Goal: Task Accomplishment & Management: Use online tool/utility

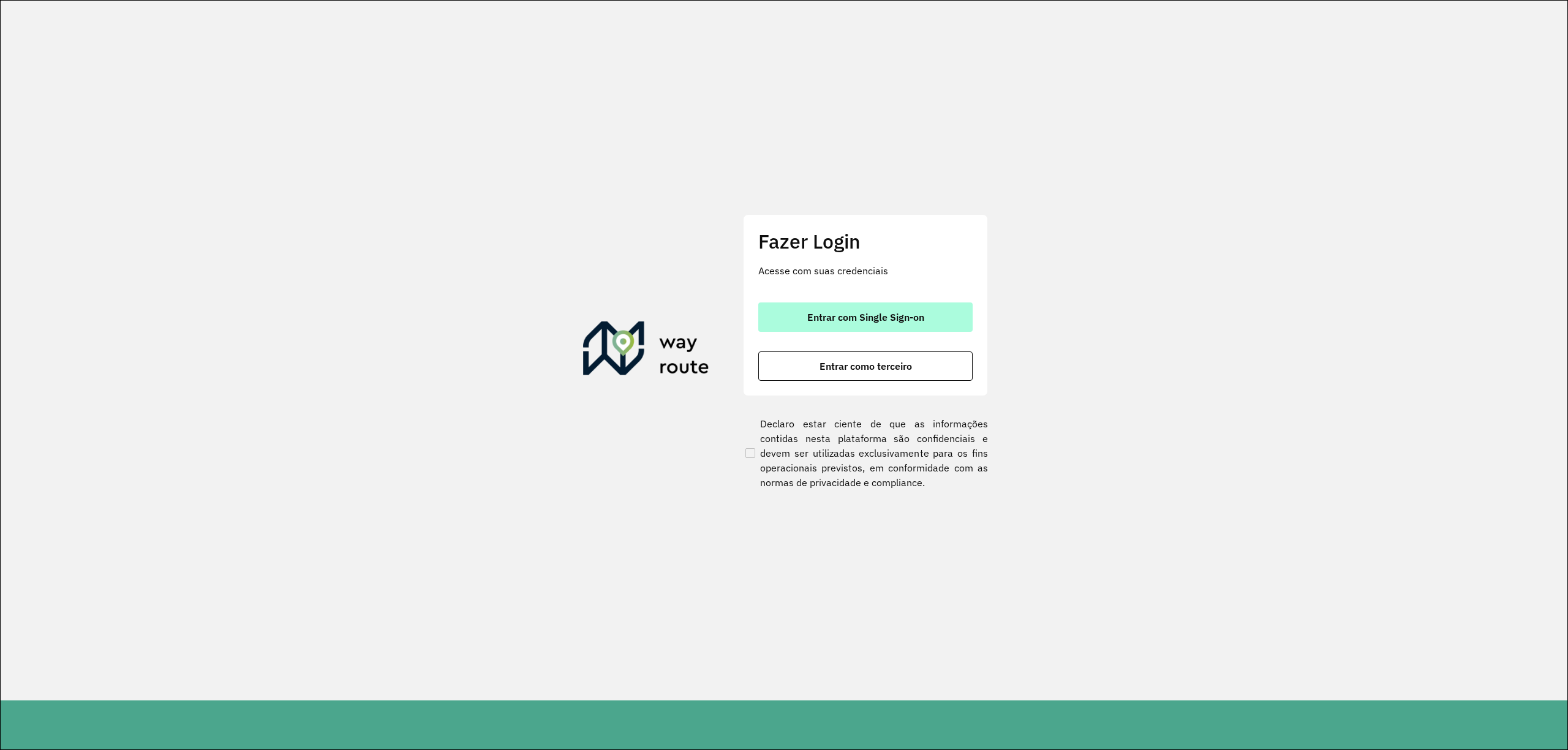
click at [842, 317] on span "Entrar com Single Sign-on" at bounding box center [865, 318] width 117 height 10
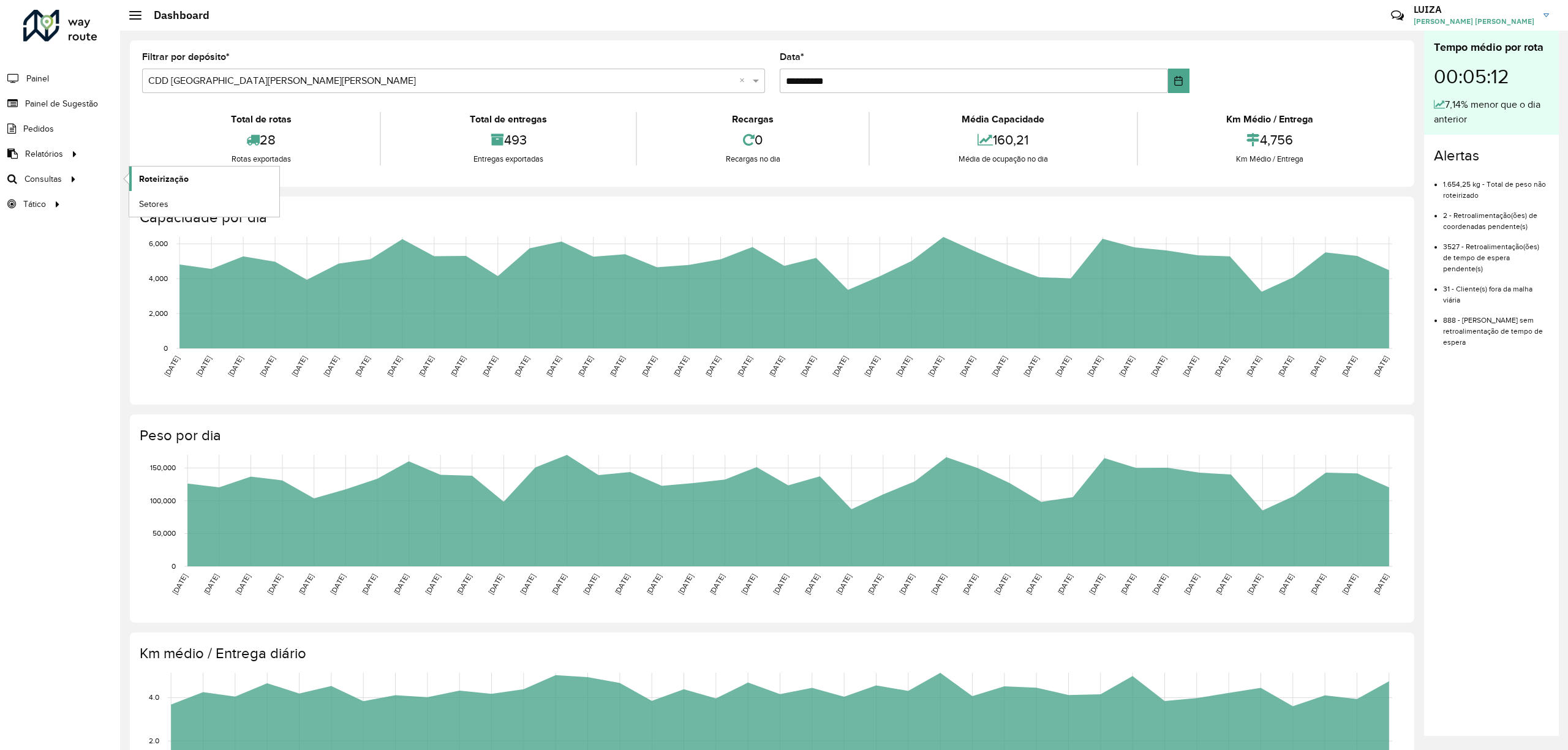
click at [173, 175] on span "Roteirização" at bounding box center [164, 179] width 50 height 13
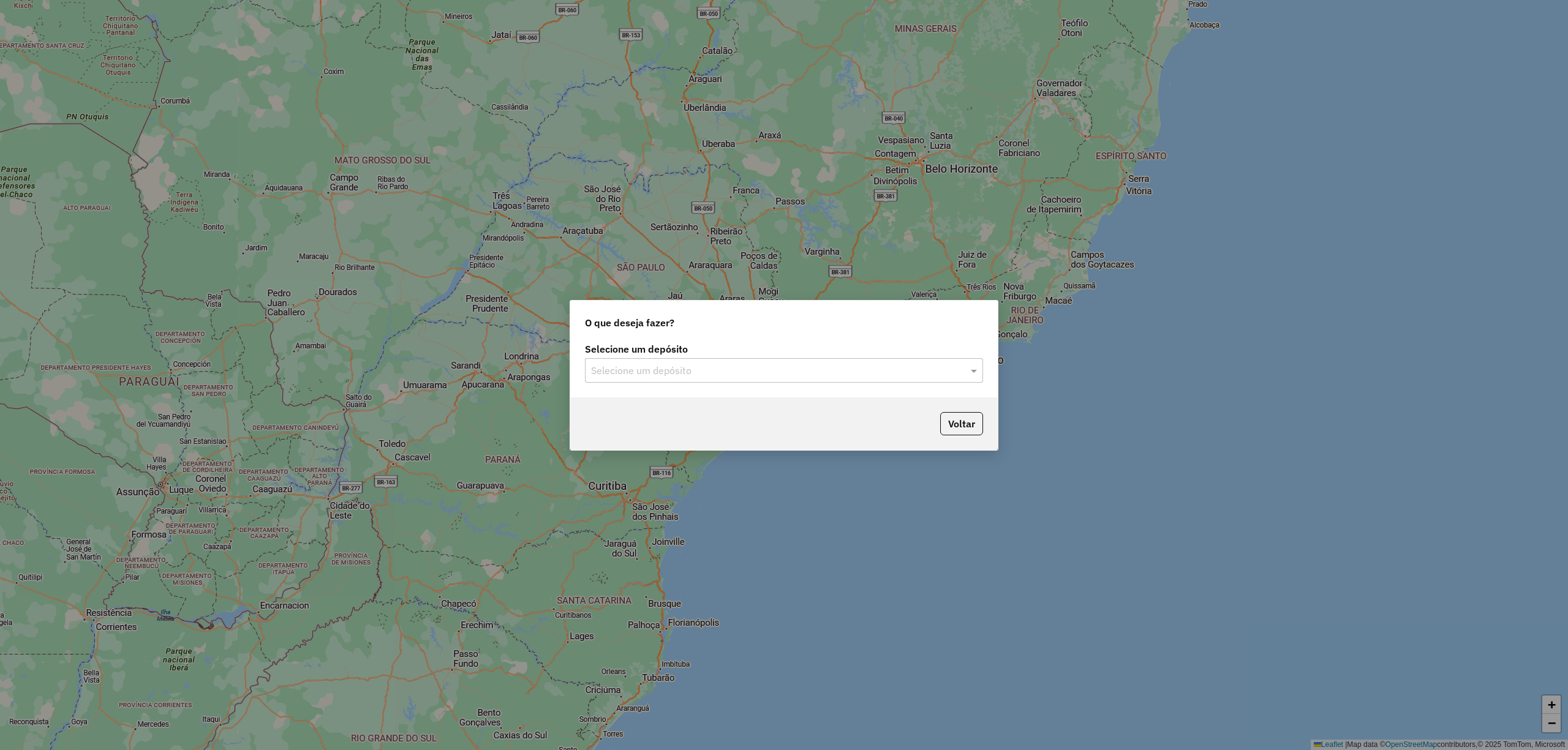
click at [663, 370] on input "text" at bounding box center [771, 370] width 361 height 14
click at [644, 434] on div "CDD [GEOGRAPHIC_DATA]" at bounding box center [784, 426] width 397 height 21
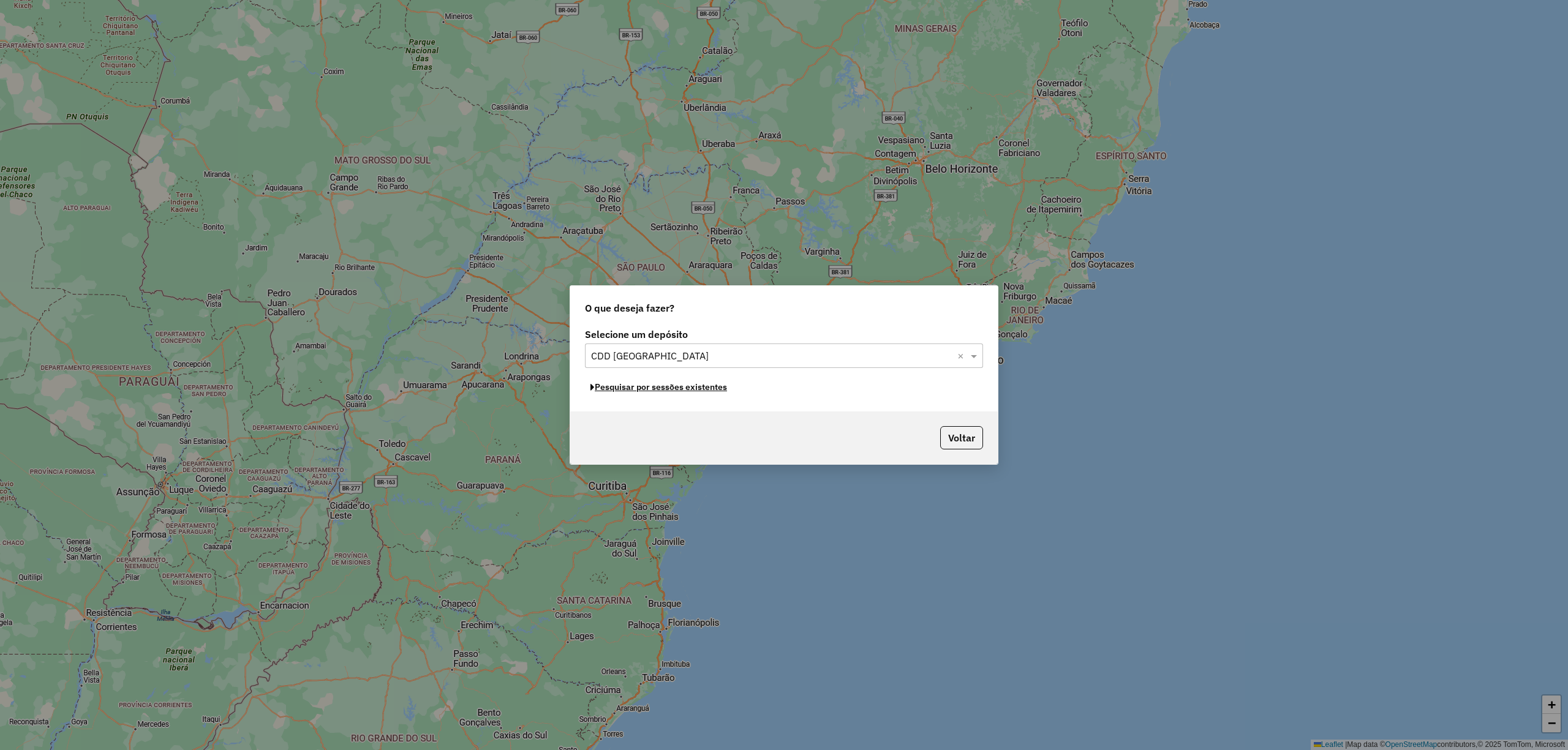
click at [640, 390] on button "Pesquisar por sessões existentes" at bounding box center [659, 387] width 147 height 19
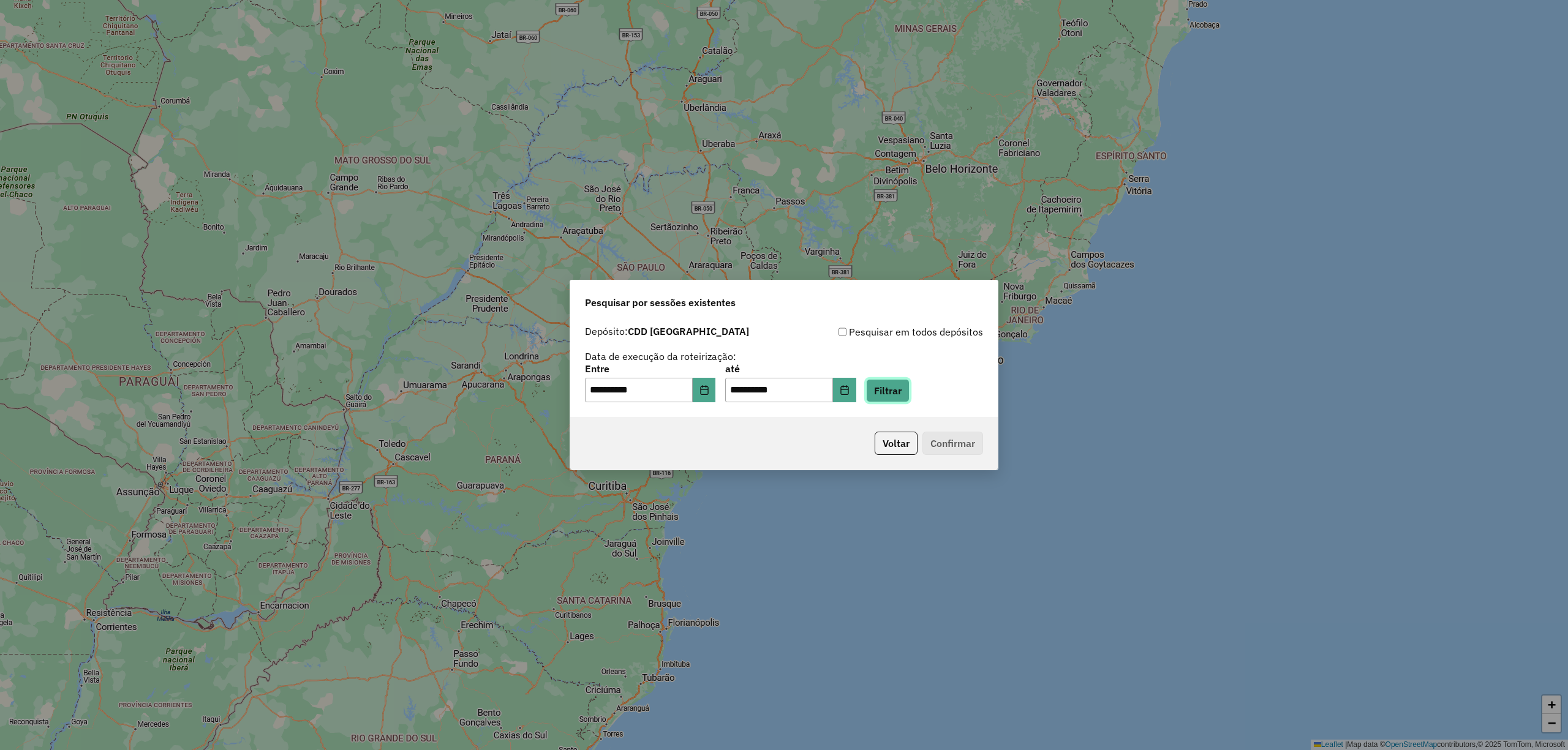
click at [909, 395] on button "Filtrar" at bounding box center [887, 390] width 43 height 23
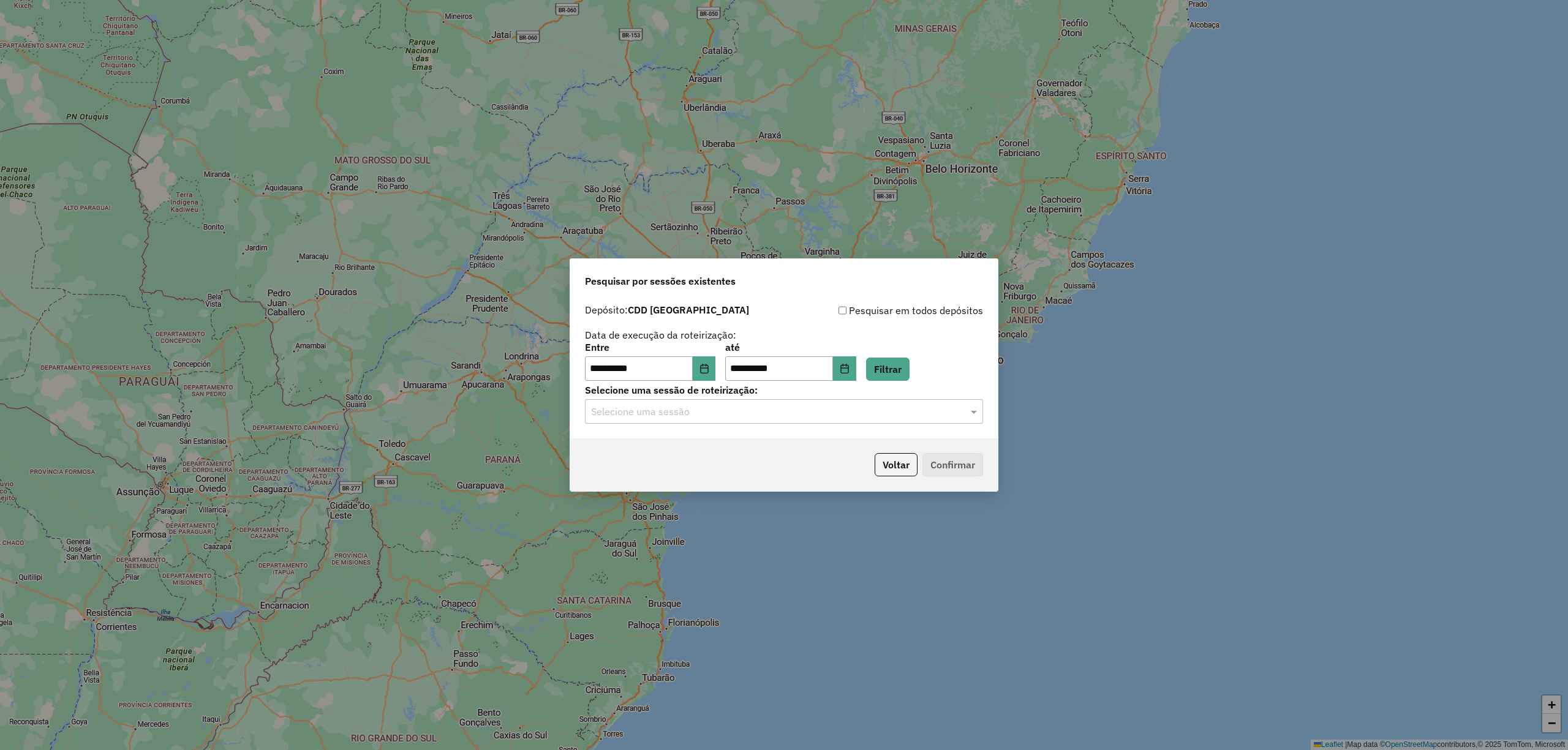
click at [648, 414] on input "text" at bounding box center [771, 412] width 361 height 14
click at [646, 467] on span "1230234 - 15/08/2025 22:26" at bounding box center [641, 468] width 101 height 10
click at [789, 418] on input "text" at bounding box center [771, 412] width 361 height 14
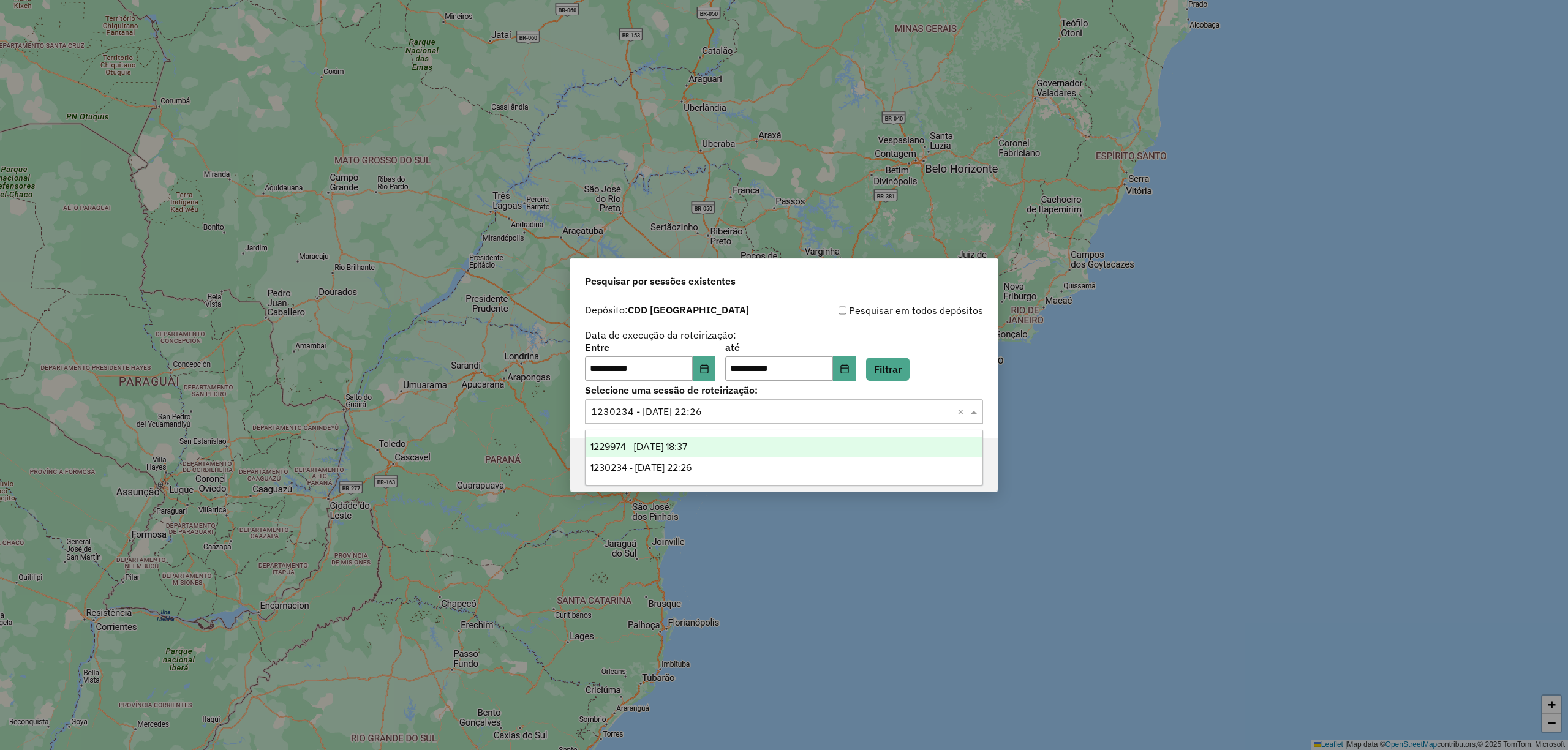
click at [631, 442] on span "1229974 - 15/08/2025 18:37" at bounding box center [639, 447] width 97 height 10
click at [1004, 464] on div "**********" at bounding box center [784, 375] width 1568 height 750
click at [976, 464] on button "Confirmar" at bounding box center [953, 464] width 61 height 23
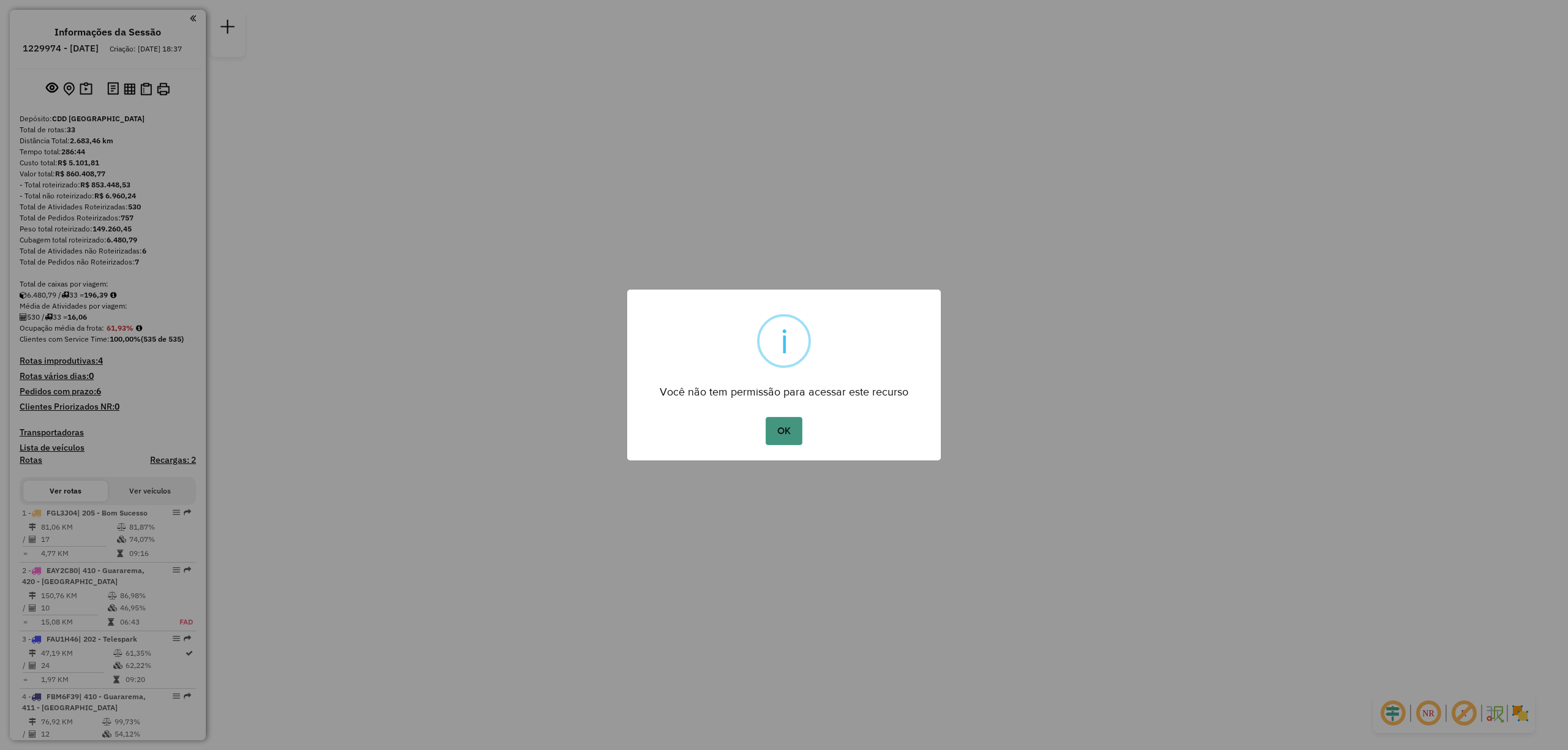
click at [790, 430] on button "OK" at bounding box center [783, 431] width 36 height 28
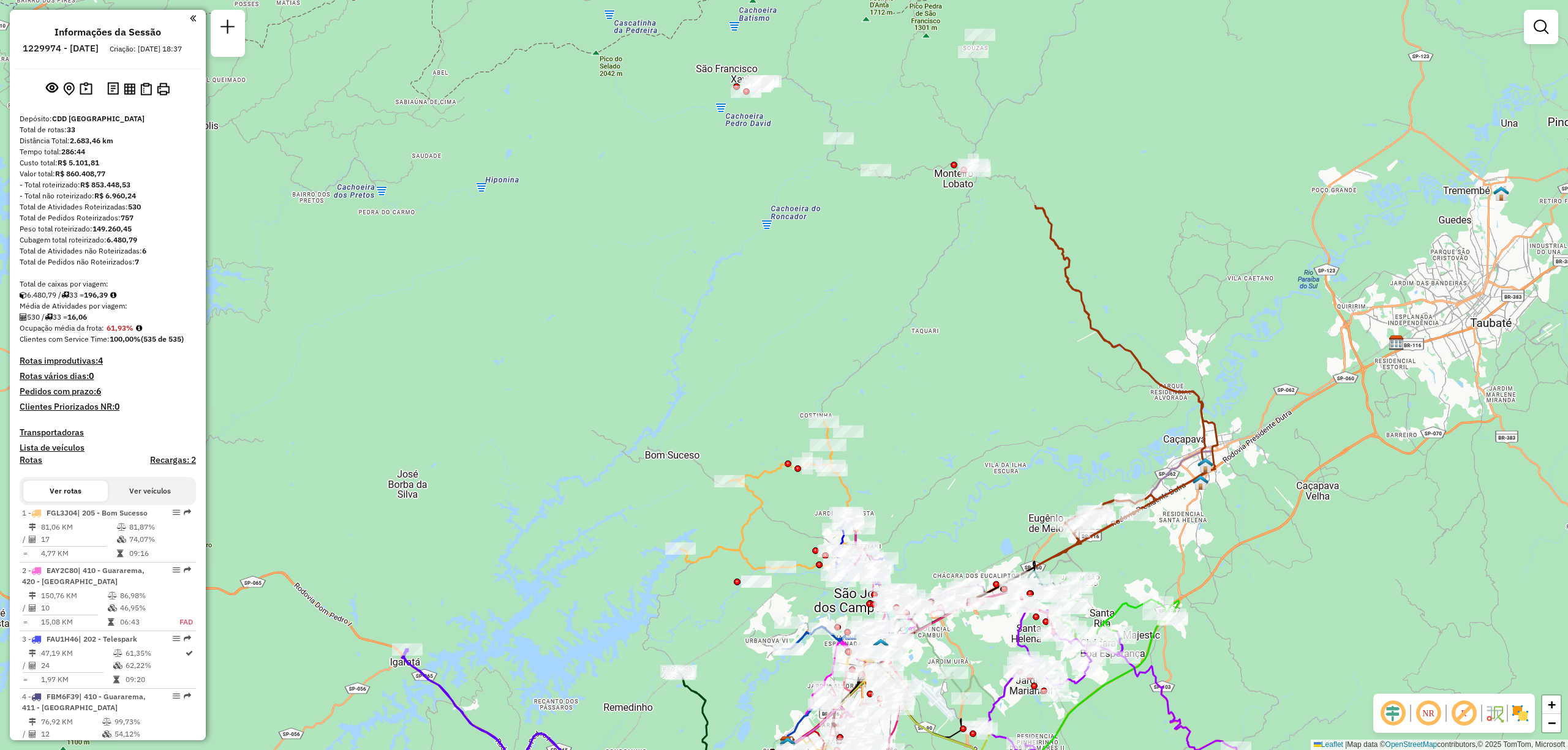
drag, startPoint x: 690, startPoint y: 142, endPoint x: 1065, endPoint y: 422, distance: 468.0
click at [1065, 422] on div "Janela de atendimento Grade de atendimento Capacidade Transportadoras Veículos …" at bounding box center [784, 375] width 1568 height 750
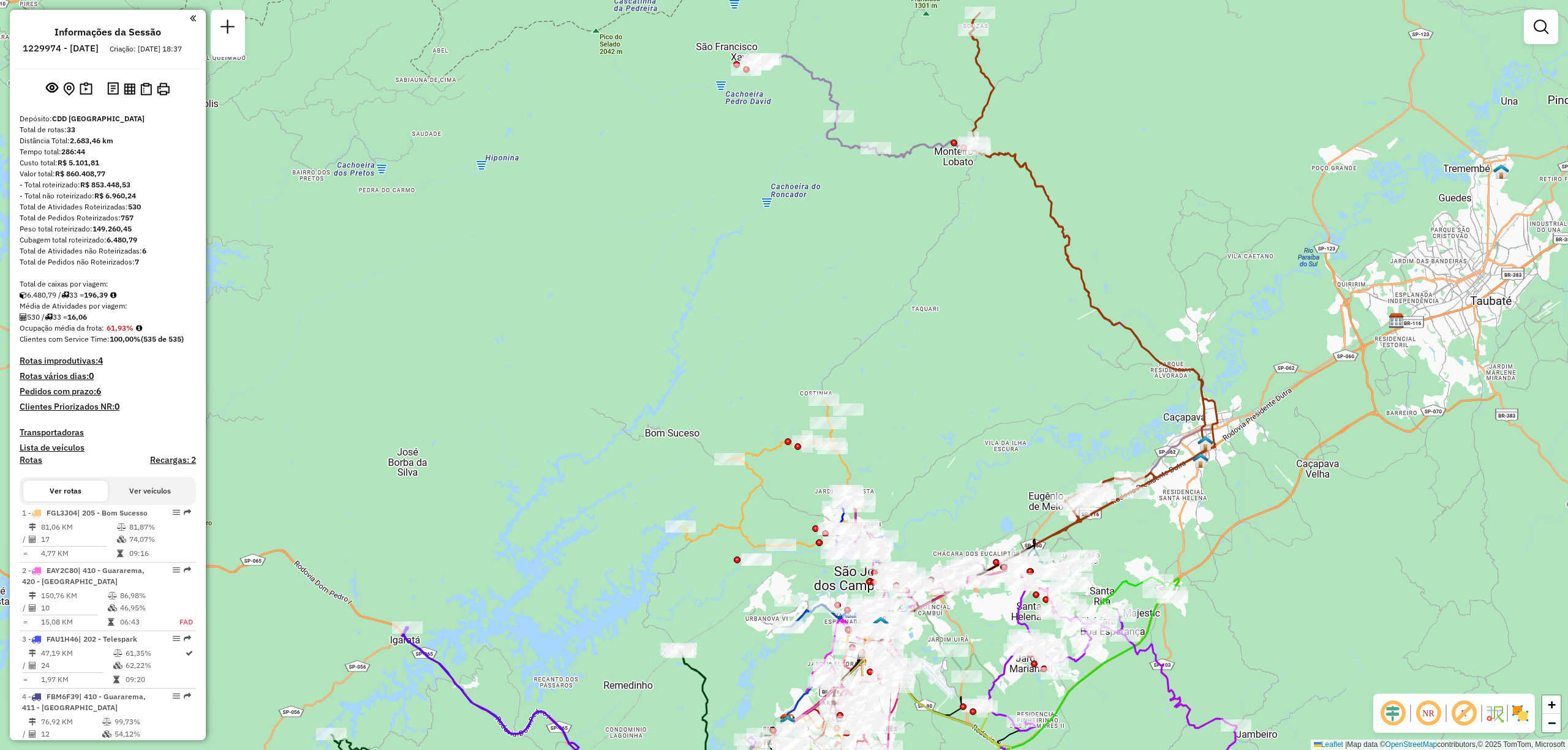
drag, startPoint x: 922, startPoint y: 475, endPoint x: 913, endPoint y: 358, distance: 117.3
click at [913, 363] on div "Janela de atendimento Grade de atendimento Capacidade Transportadoras Veículos …" at bounding box center [784, 375] width 1568 height 750
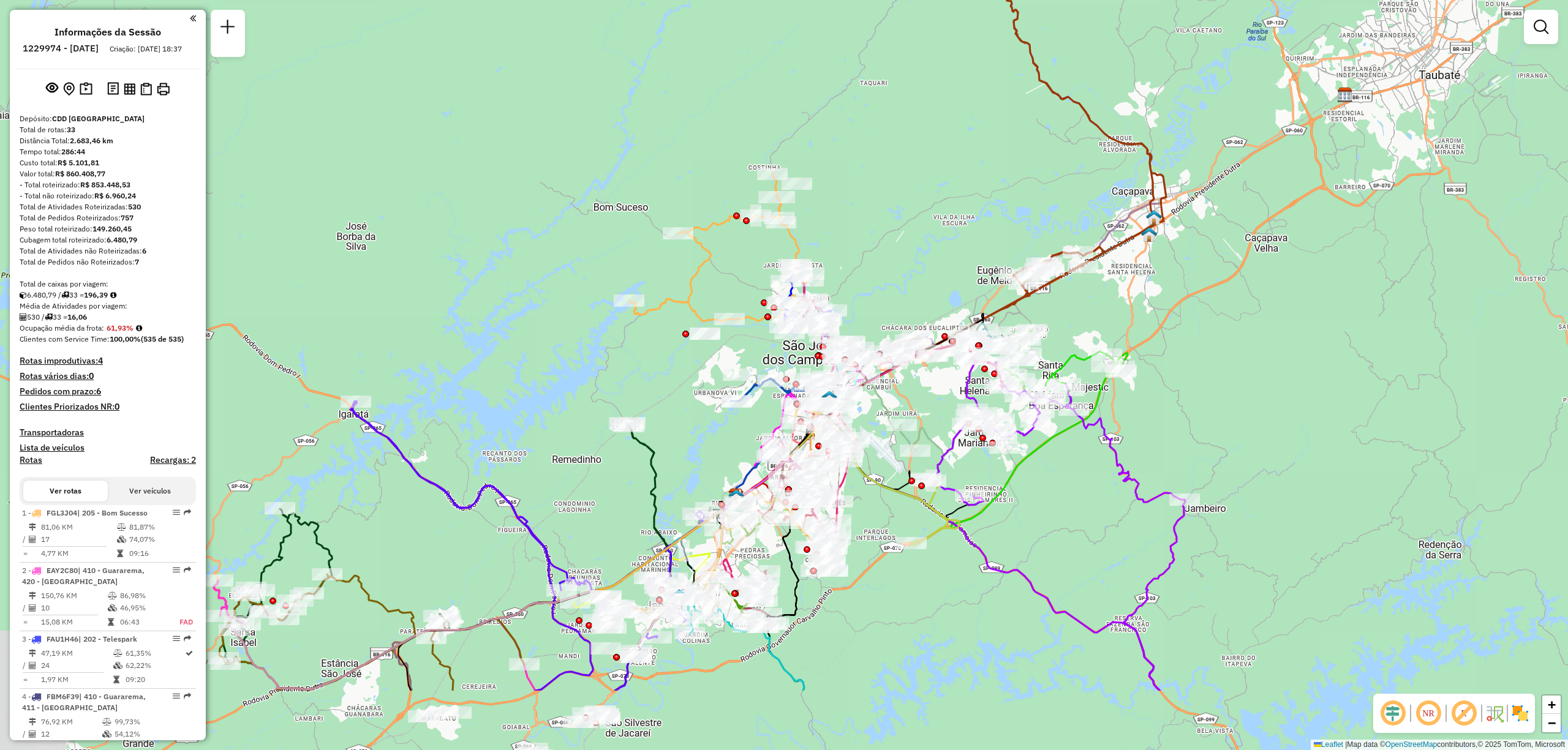
drag, startPoint x: 902, startPoint y: 306, endPoint x: 860, endPoint y: 175, distance: 137.6
click at [860, 175] on div "Janela de atendimento Grade de atendimento Capacidade Transportadoras Veículos …" at bounding box center [784, 375] width 1568 height 750
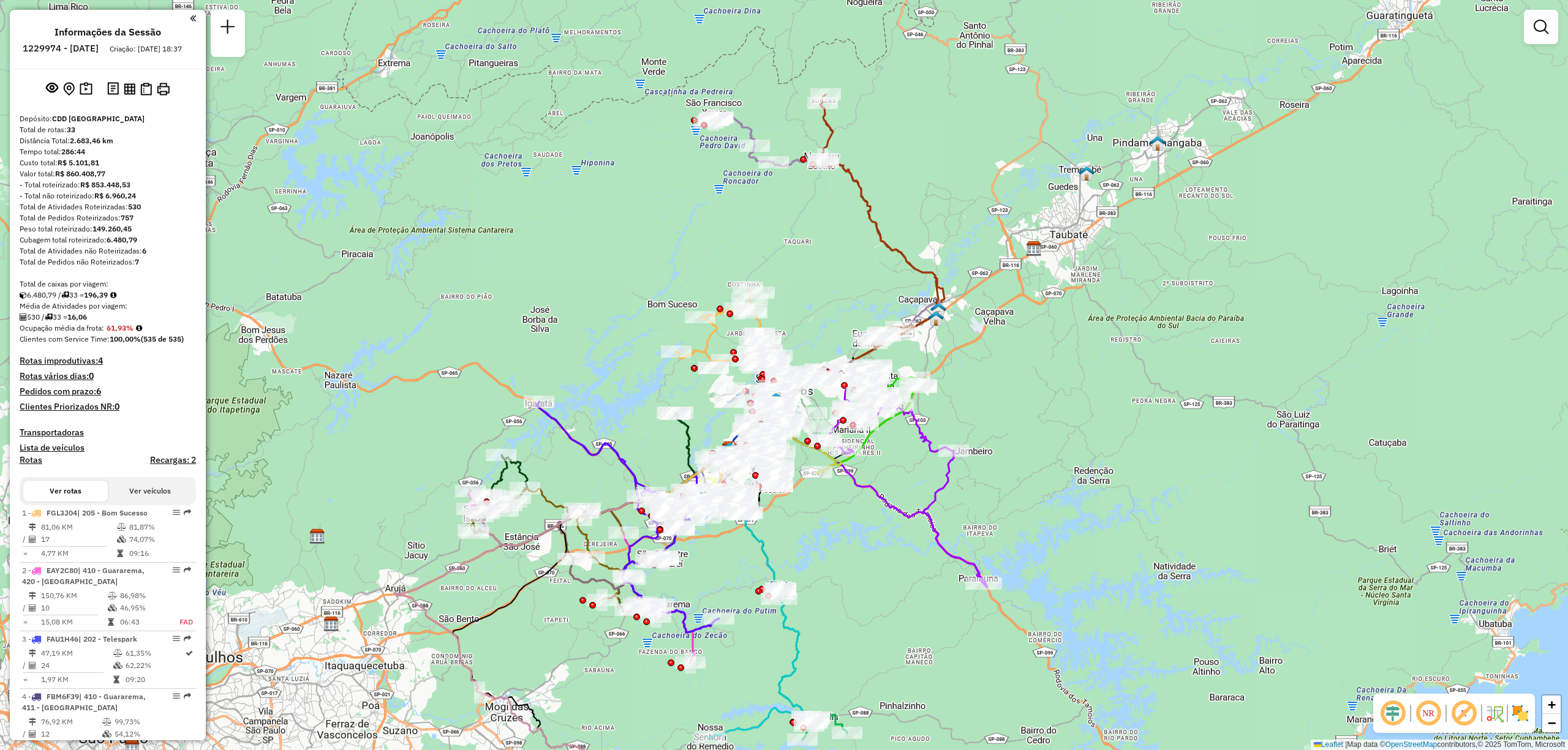
drag, startPoint x: 493, startPoint y: 292, endPoint x: 531, endPoint y: 267, distance: 45.5
click at [531, 267] on div "Janela de atendimento Grade de atendimento Capacidade Transportadoras Veículos …" at bounding box center [784, 375] width 1568 height 750
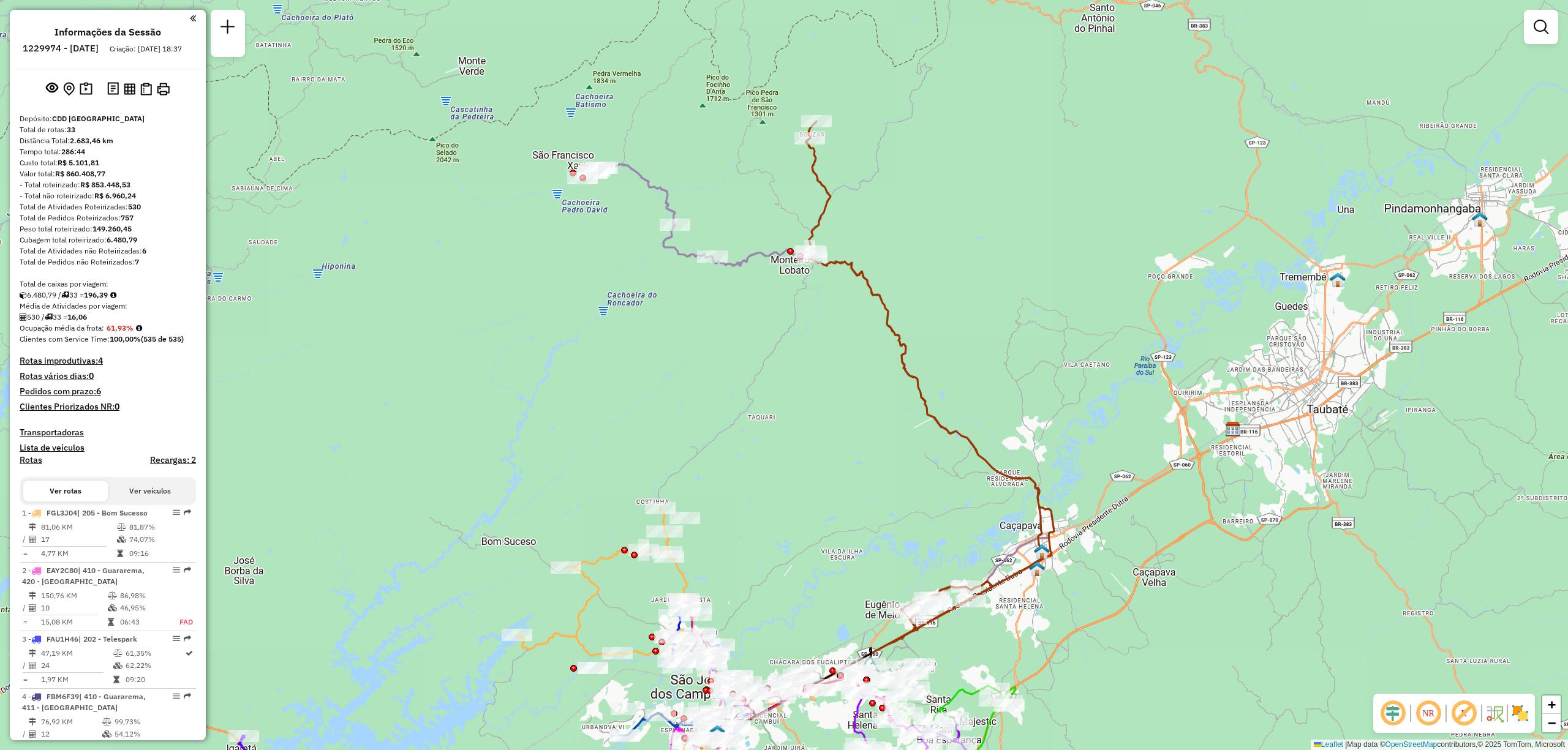
drag, startPoint x: 716, startPoint y: 185, endPoint x: 843, endPoint y: 319, distance: 184.6
click at [843, 319] on div "Janela de atendimento Grade de atendimento Capacidade Transportadoras Veículos …" at bounding box center [784, 375] width 1568 height 750
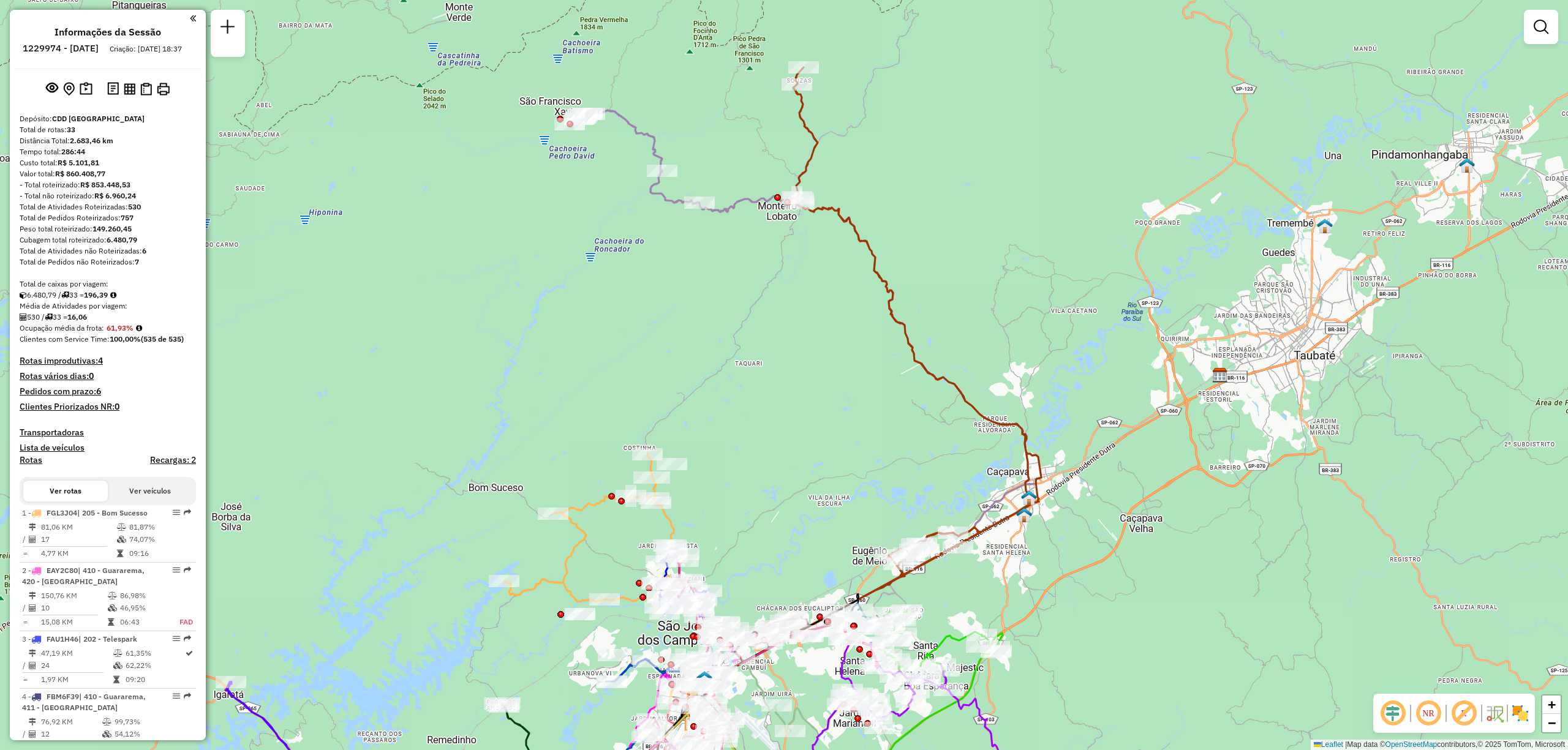
drag, startPoint x: 792, startPoint y: 597, endPoint x: 779, endPoint y: 542, distance: 56.5
click at [779, 542] on div "Janela de atendimento Grade de atendimento Capacidade Transportadoras Veículos …" at bounding box center [784, 375] width 1568 height 750
click at [63, 366] on h4 "Rotas improdutivas: 4" at bounding box center [108, 361] width 176 height 10
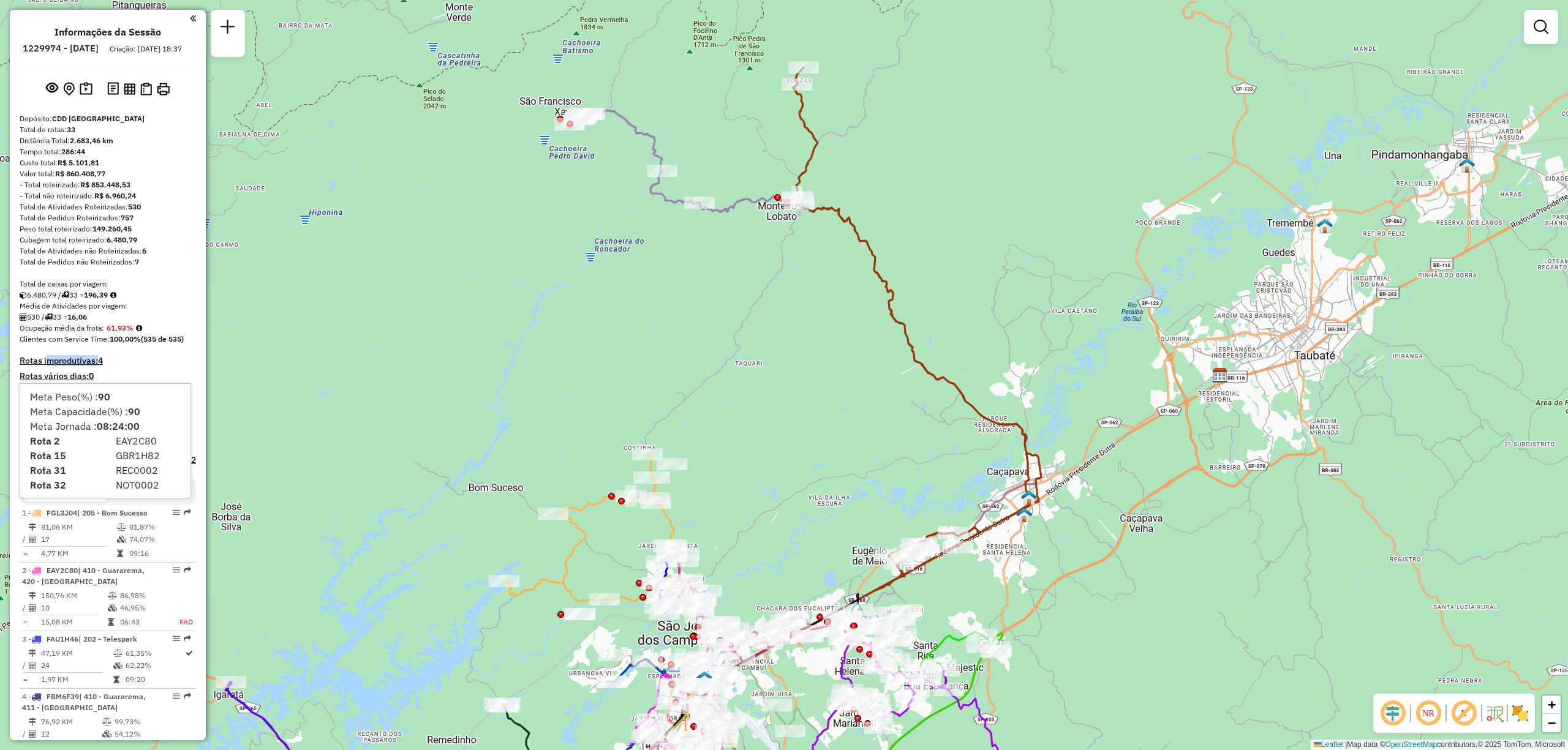
click at [63, 366] on h4 "Rotas improdutivas: 4" at bounding box center [108, 361] width 176 height 10
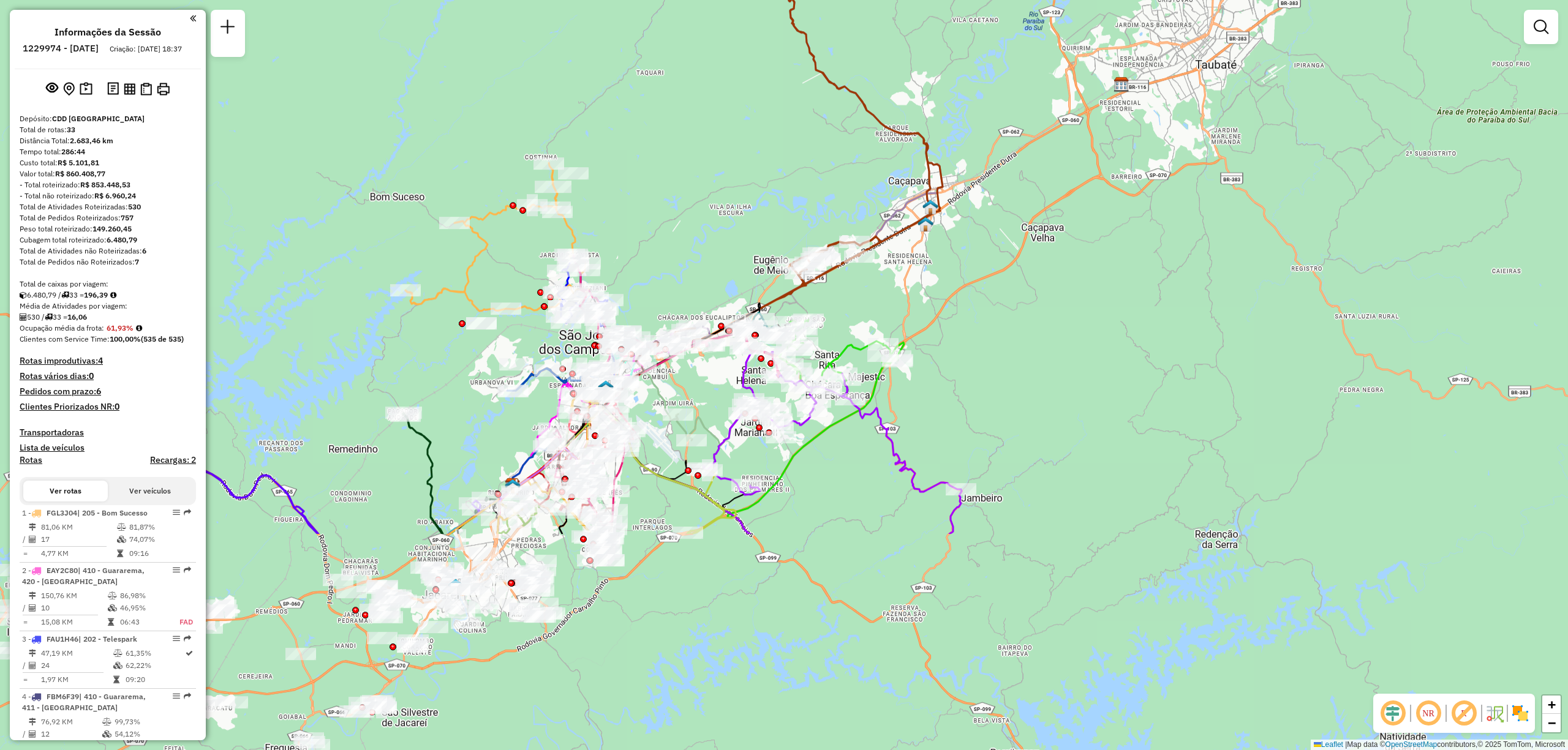
drag, startPoint x: 792, startPoint y: 575, endPoint x: 694, endPoint y: 285, distance: 306.1
click at [694, 285] on div "Janela de atendimento Grade de atendimento Capacidade Transportadoras Veículos …" at bounding box center [784, 375] width 1568 height 750
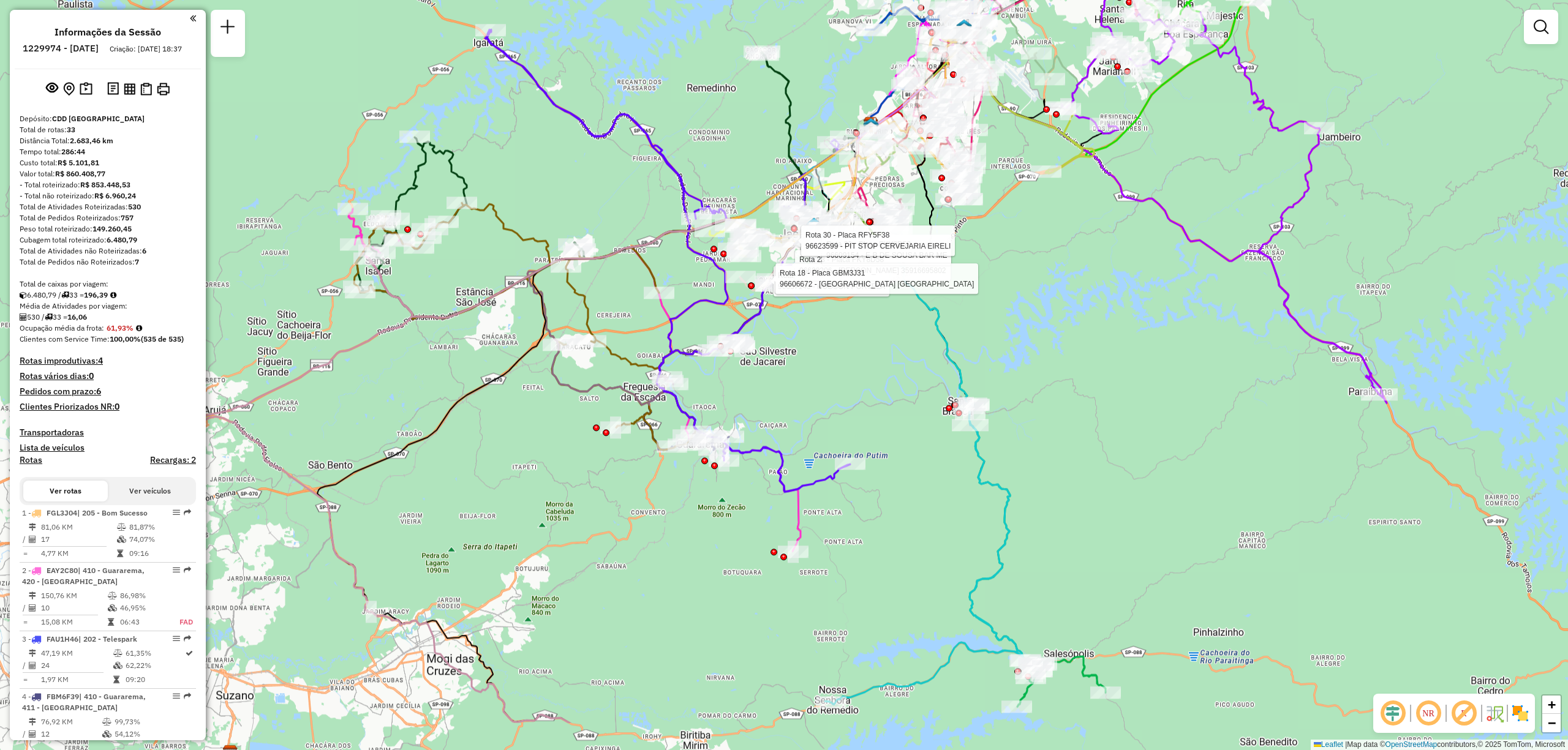
drag, startPoint x: 767, startPoint y: 606, endPoint x: 892, endPoint y: 504, distance: 161.3
click at [892, 504] on div "Rota 4 - Placa FBM6F39 96637143 - HUDSON PORTELA Rota 23 - Placa FKY8D58 966292…" at bounding box center [784, 375] width 1568 height 750
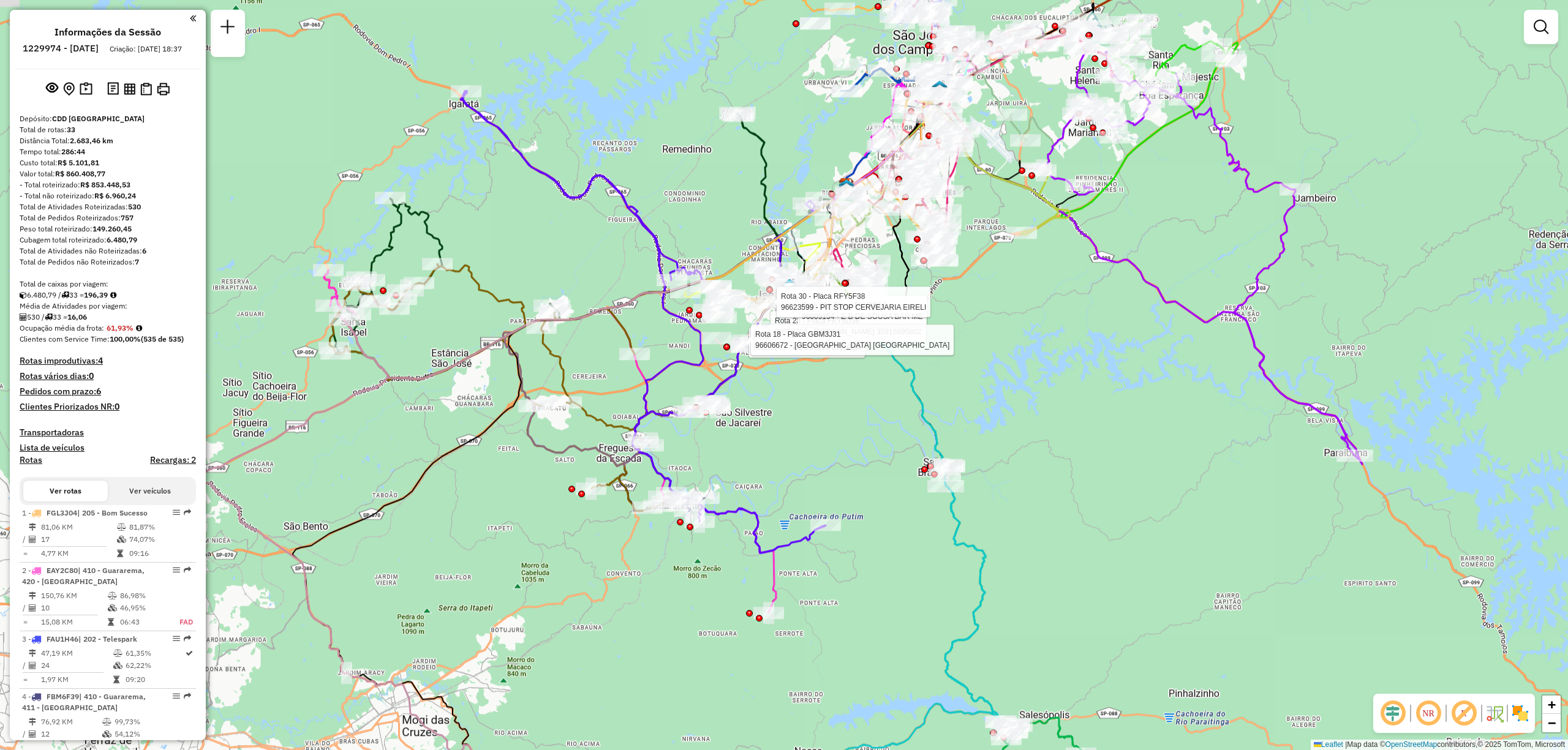
drag, startPoint x: 672, startPoint y: 672, endPoint x: 640, endPoint y: 741, distance: 76.1
click at [640, 741] on div "Rota 4 - Placa FBM6F39 96637143 - HUDSON PORTELA Rota 23 - Placa FKY8D58 966292…" at bounding box center [784, 375] width 1568 height 750
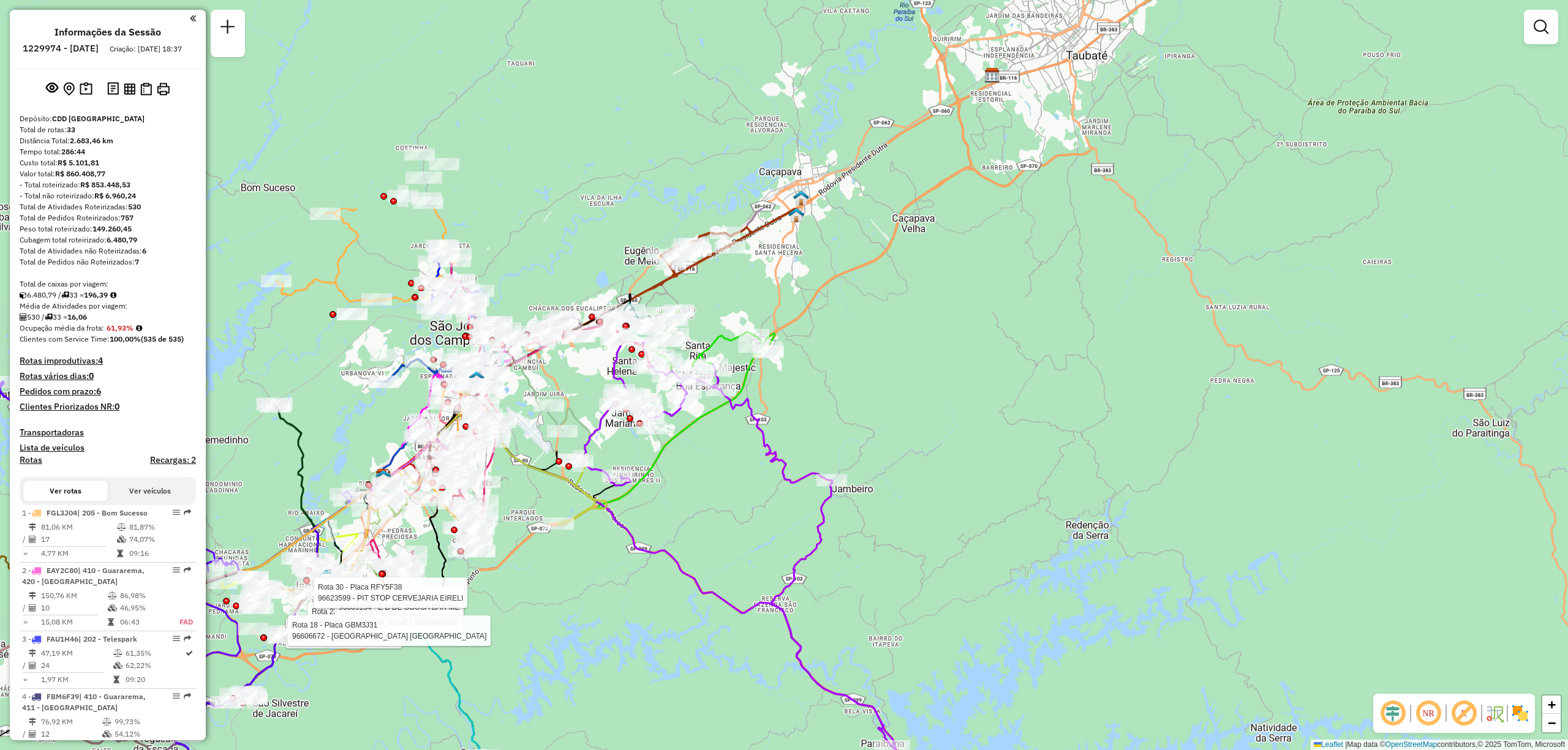
drag, startPoint x: 1052, startPoint y: 324, endPoint x: 596, endPoint y: 608, distance: 537.2
click at [596, 608] on div "Rota 4 - Placa FBM6F39 96637143 - HUDSON PORTELA Rota 23 - Placa FKY8D58 966292…" at bounding box center [784, 375] width 1568 height 750
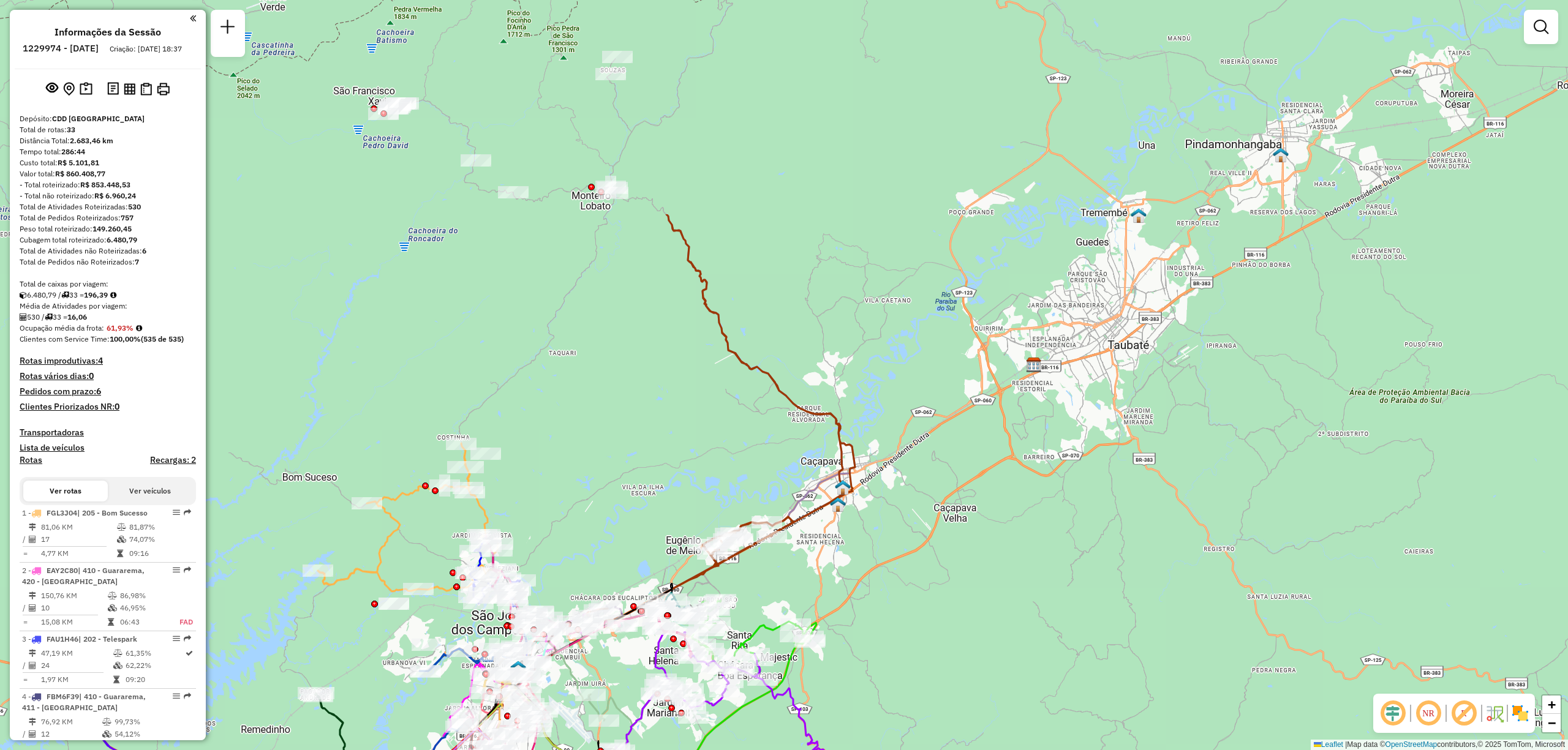
drag, startPoint x: 280, startPoint y: 98, endPoint x: 324, endPoint y: 390, distance: 295.3
click at [324, 390] on div "Rota 4 - Placa FBM6F39 96637143 - HUDSON PORTELA Rota 23 - Placa FKY8D58 966292…" at bounding box center [784, 375] width 1568 height 750
select select "**********"
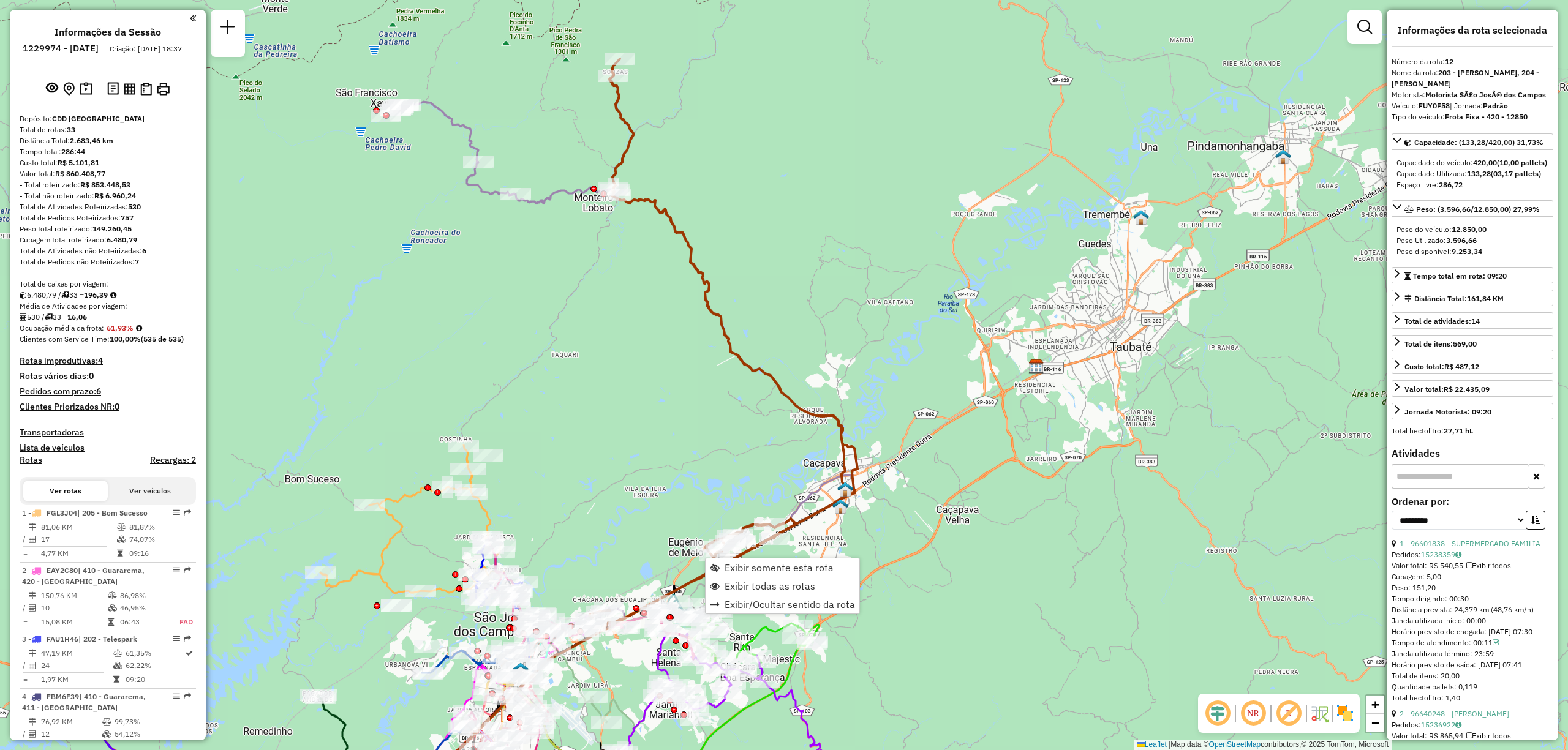
scroll to position [1263, 0]
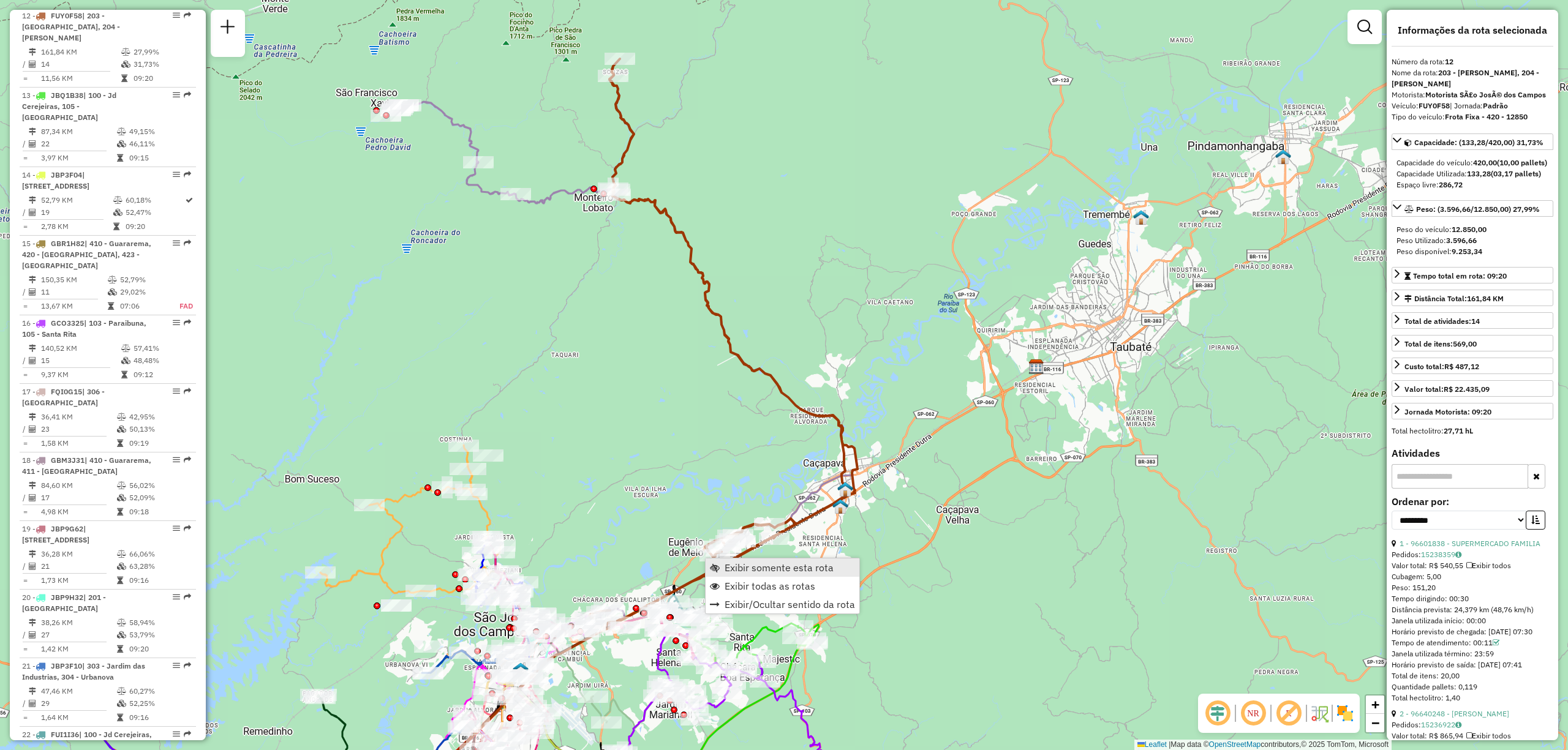
click at [720, 572] on link "Exibir somente esta rota" at bounding box center [781, 568] width 153 height 19
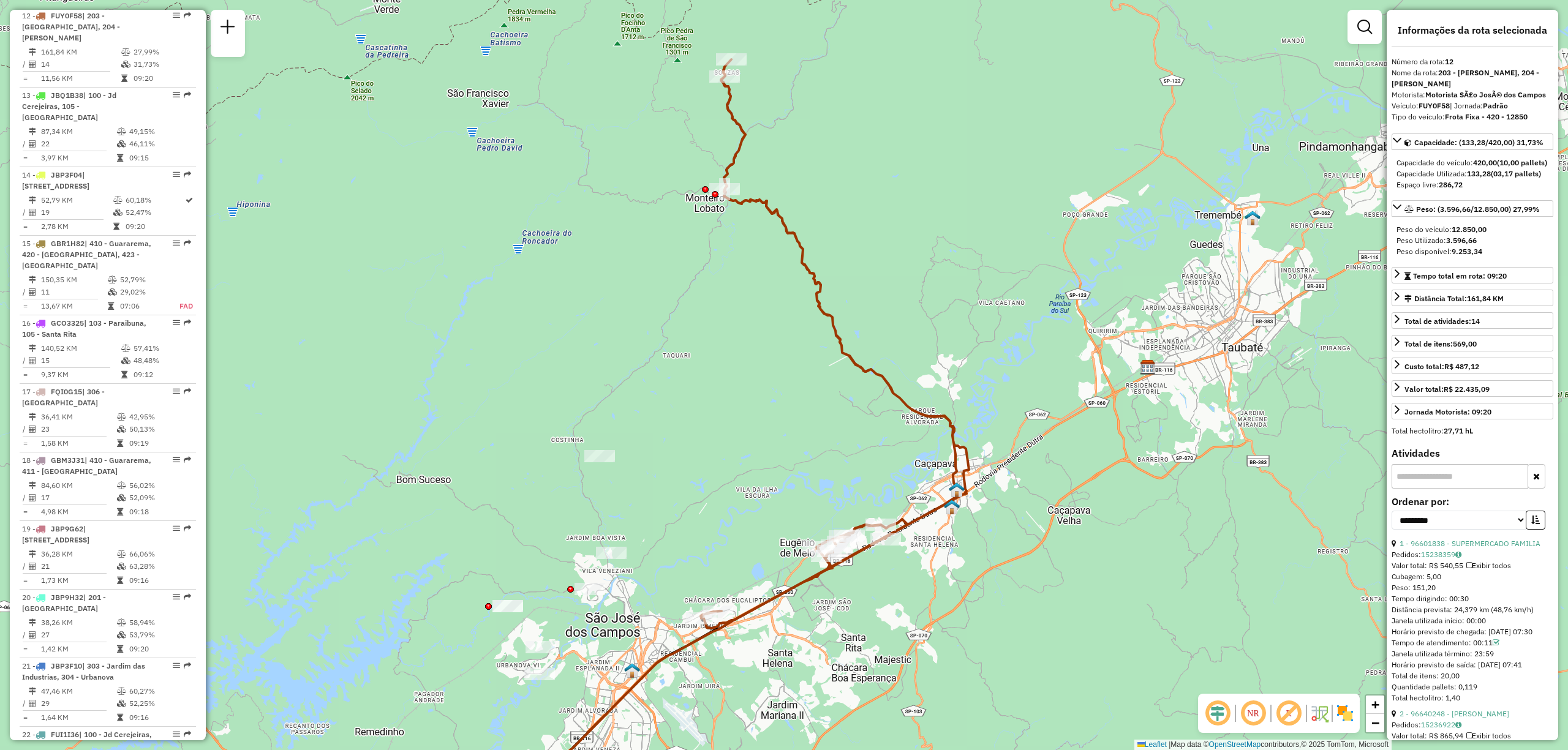
drag, startPoint x: 818, startPoint y: 614, endPoint x: 781, endPoint y: 662, distance: 60.6
click at [781, 662] on div "Janela de atendimento Grade de atendimento Capacidade Transportadoras Veículos …" at bounding box center [784, 375] width 1568 height 750
click at [735, 196] on span "Exibir somente esta rota" at bounding box center [786, 199] width 109 height 10
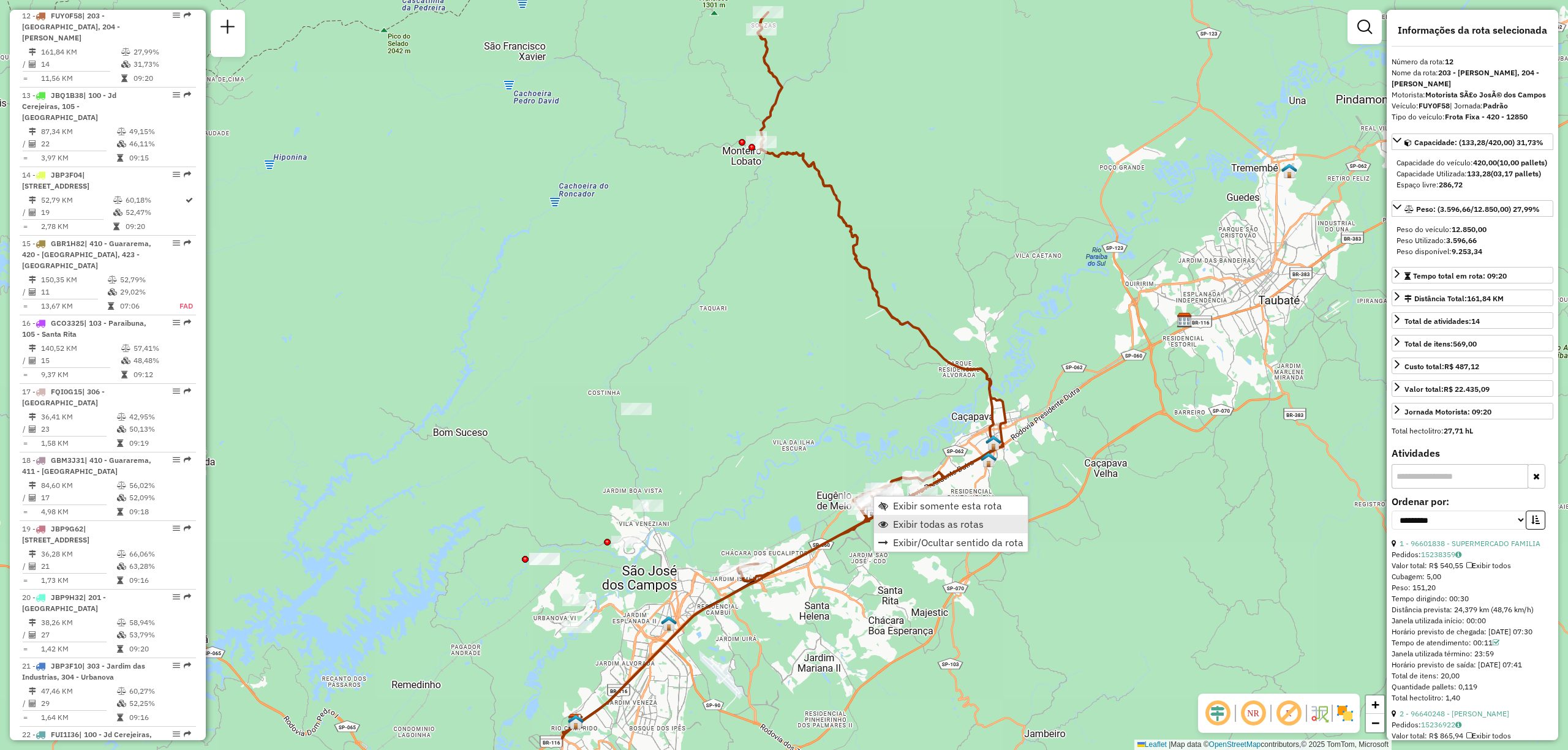
click at [881, 525] on span "Exibir todas as rotas" at bounding box center [883, 525] width 10 height 10
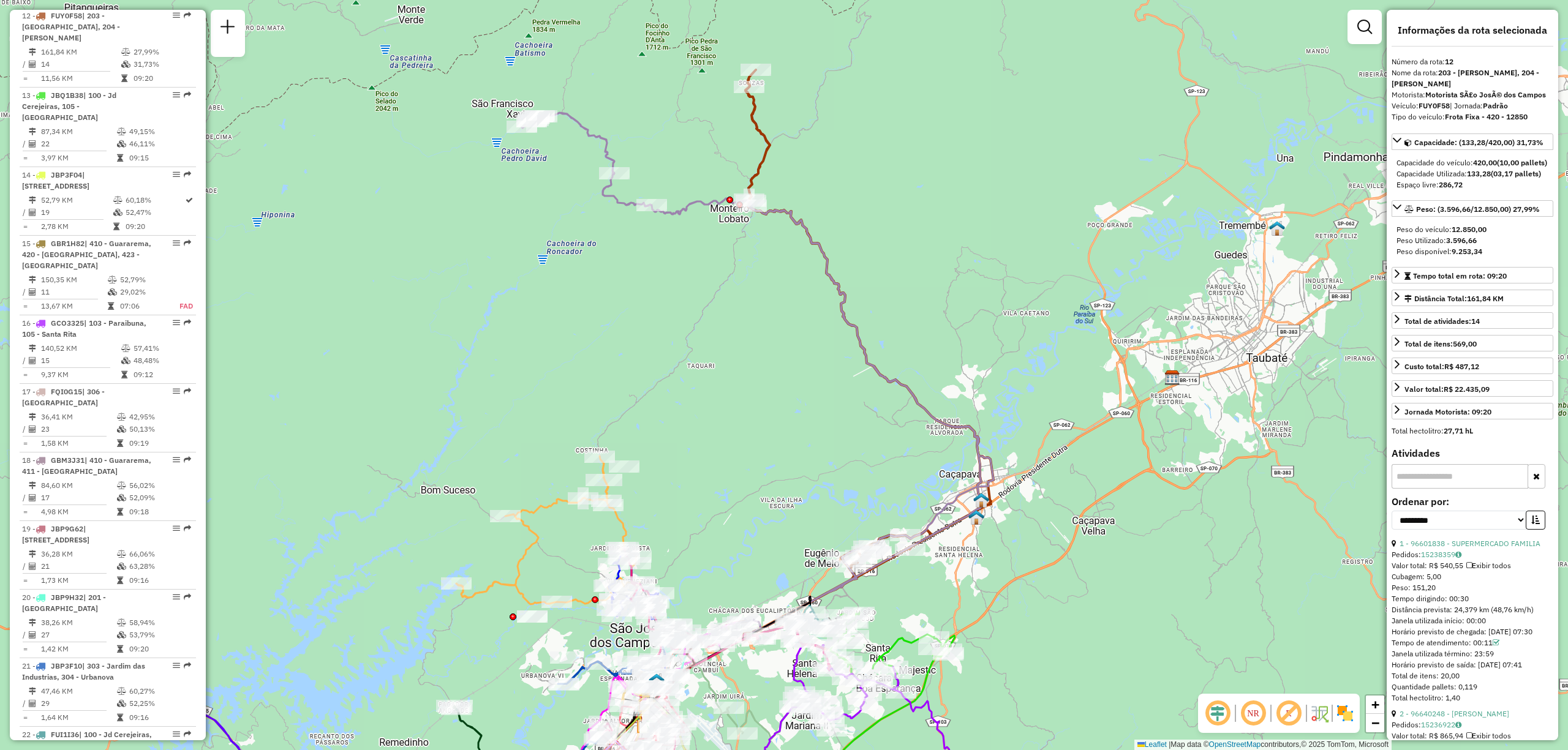
drag, startPoint x: 667, startPoint y: 231, endPoint x: 654, endPoint y: 288, distance: 58.5
click at [654, 288] on div "Janela de atendimento Grade de atendimento Capacidade Transportadoras Veículos …" at bounding box center [784, 375] width 1568 height 750
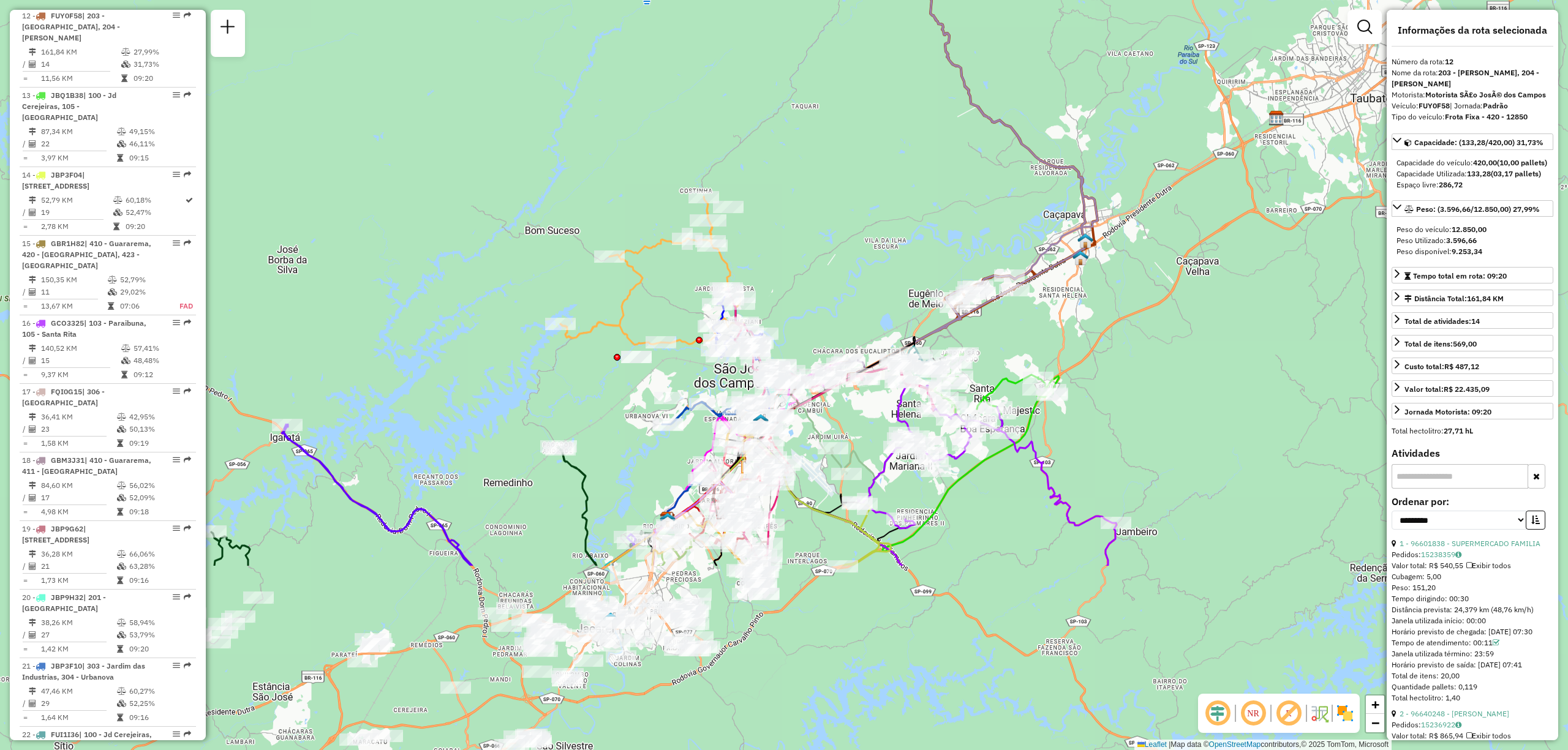
drag, startPoint x: 850, startPoint y: 485, endPoint x: 952, endPoint y: 226, distance: 278.4
click at [952, 226] on div "Janela de atendimento Grade de atendimento Capacidade Transportadoras Veículos …" at bounding box center [784, 375] width 1568 height 750
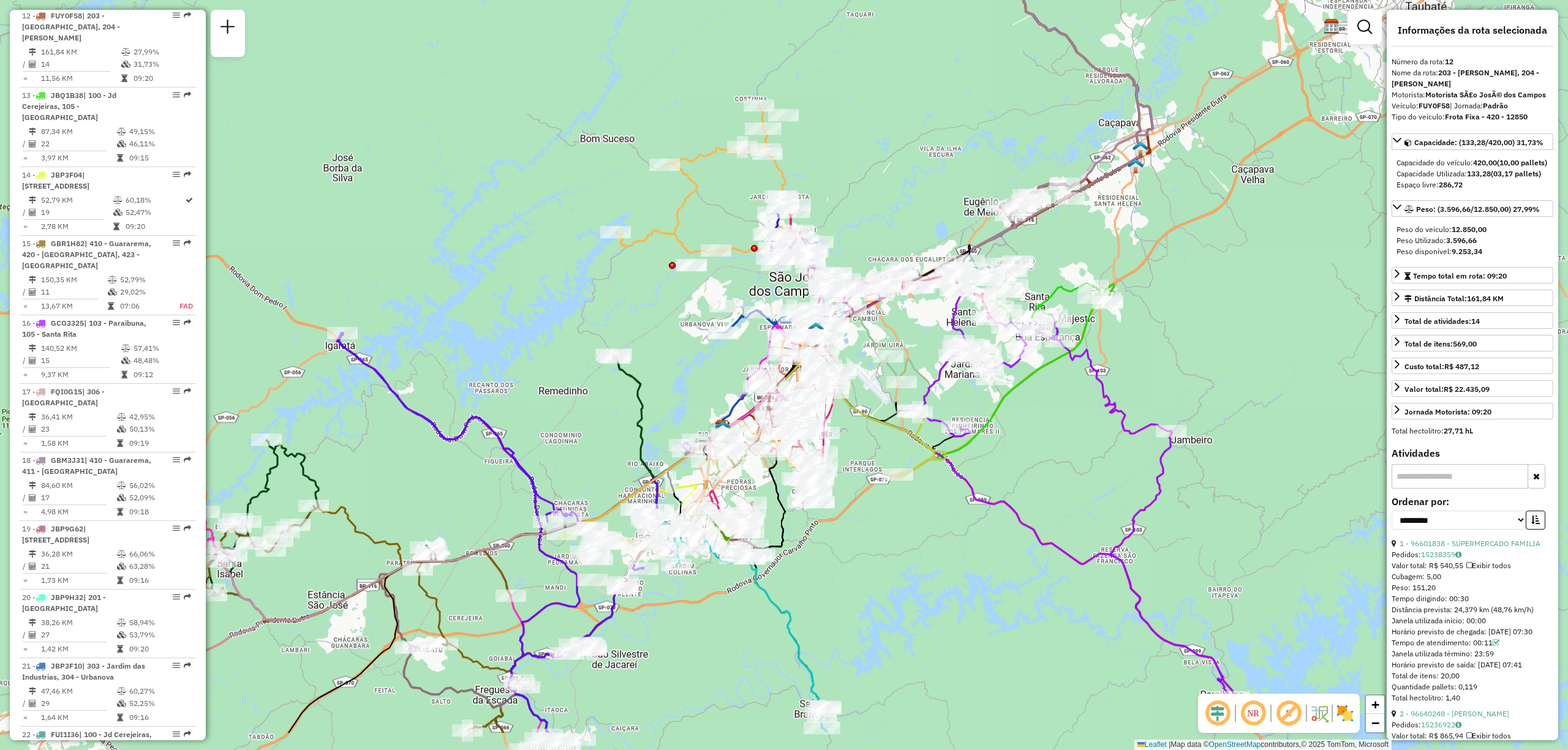
drag, startPoint x: 759, startPoint y: 669, endPoint x: 809, endPoint y: 577, distance: 104.7
click at [809, 577] on div "Janela de atendimento Grade de atendimento Capacidade Transportadoras Veículos …" at bounding box center [784, 375] width 1568 height 750
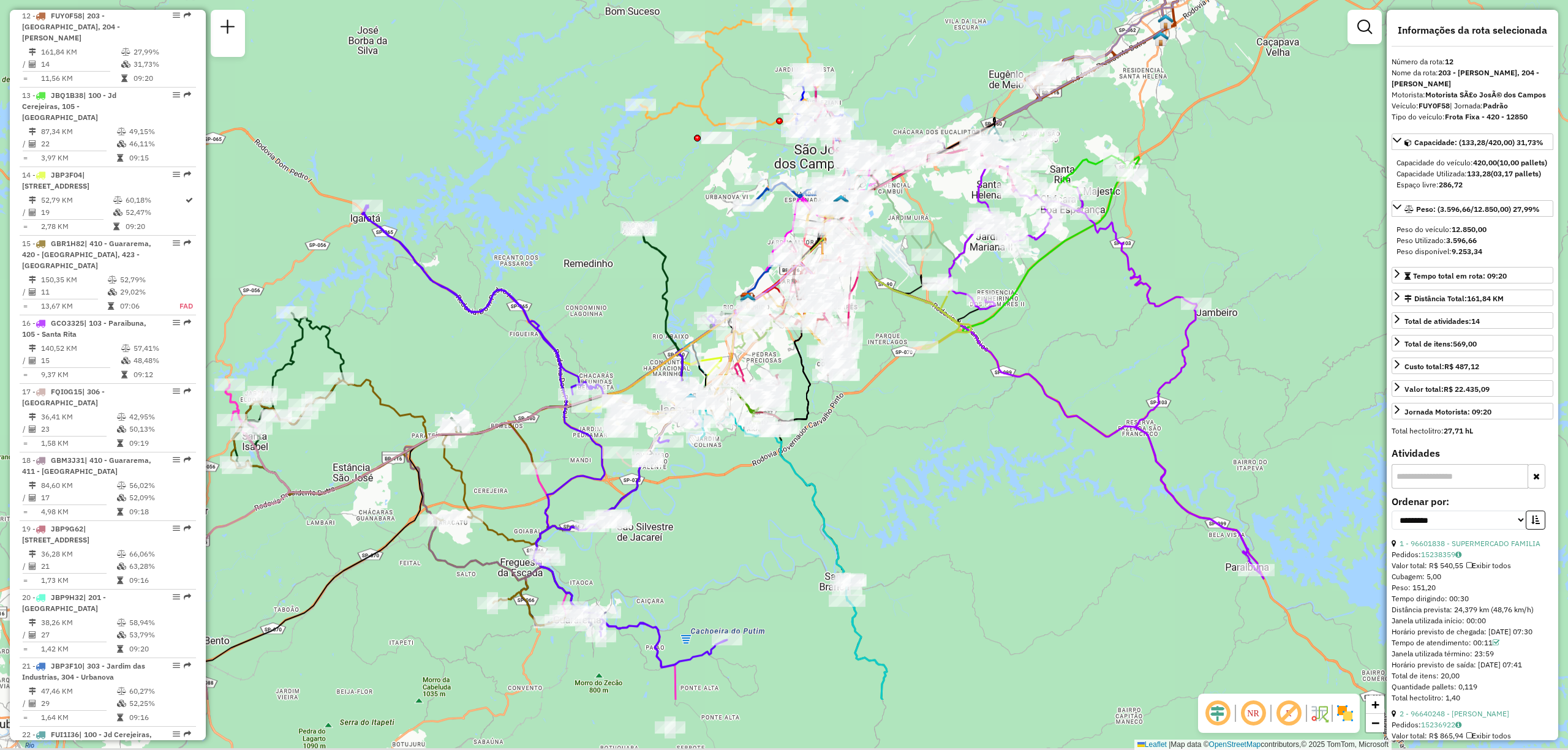
drag, startPoint x: 776, startPoint y: 684, endPoint x: 802, endPoint y: 559, distance: 127.7
click at [802, 559] on div "Janela de atendimento Grade de atendimento Capacidade Transportadoras Veículos …" at bounding box center [784, 375] width 1568 height 750
drag, startPoint x: 774, startPoint y: 681, endPoint x: 767, endPoint y: 624, distance: 57.4
click at [771, 666] on div "Janela de atendimento Grade de atendimento Capacidade Transportadoras Veículos …" at bounding box center [784, 375] width 1568 height 750
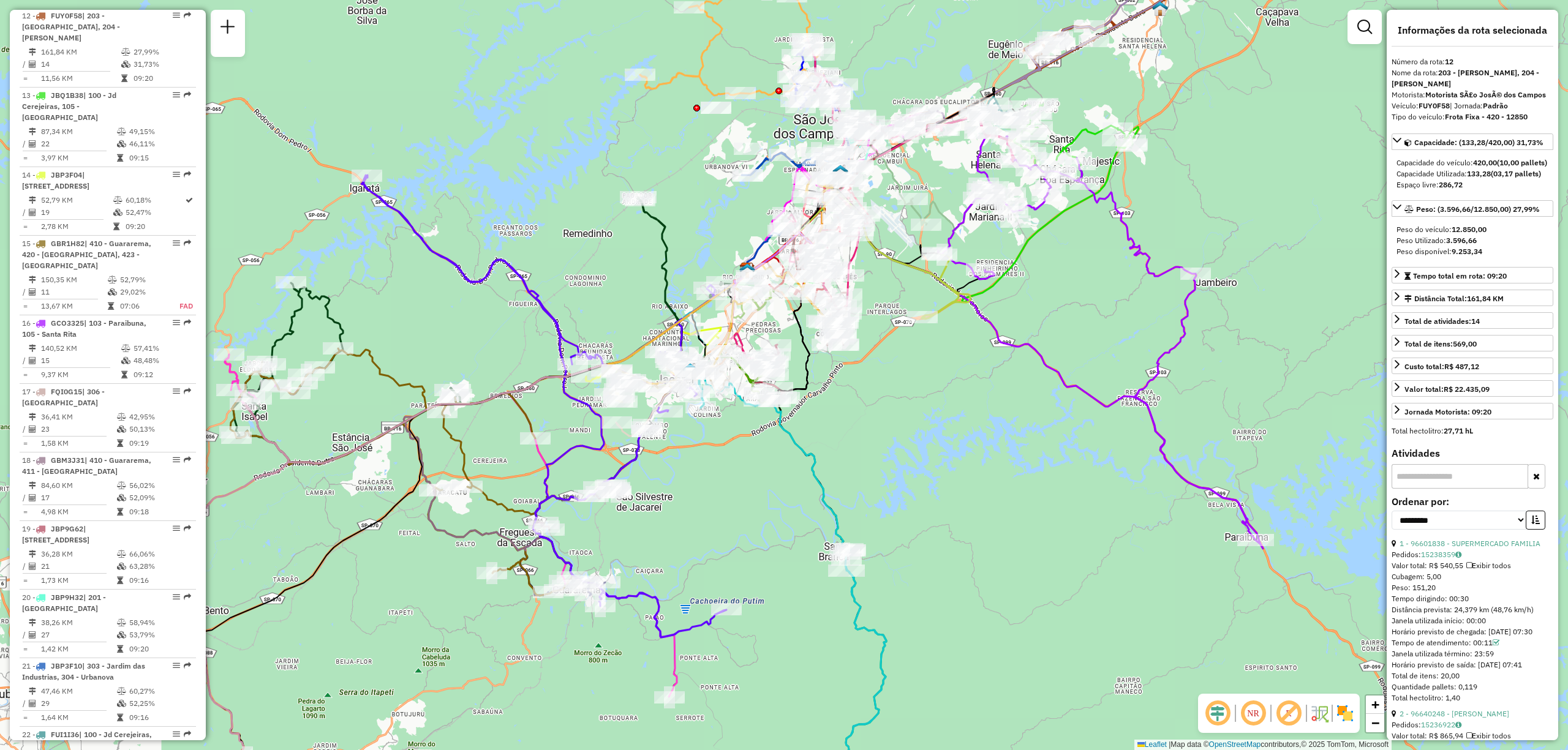
drag, startPoint x: 770, startPoint y: 682, endPoint x: 771, endPoint y: 558, distance: 124.0
click at [771, 559] on div "Janela de atendimento Grade de atendimento Capacidade Transportadoras Veículos …" at bounding box center [784, 375] width 1568 height 750
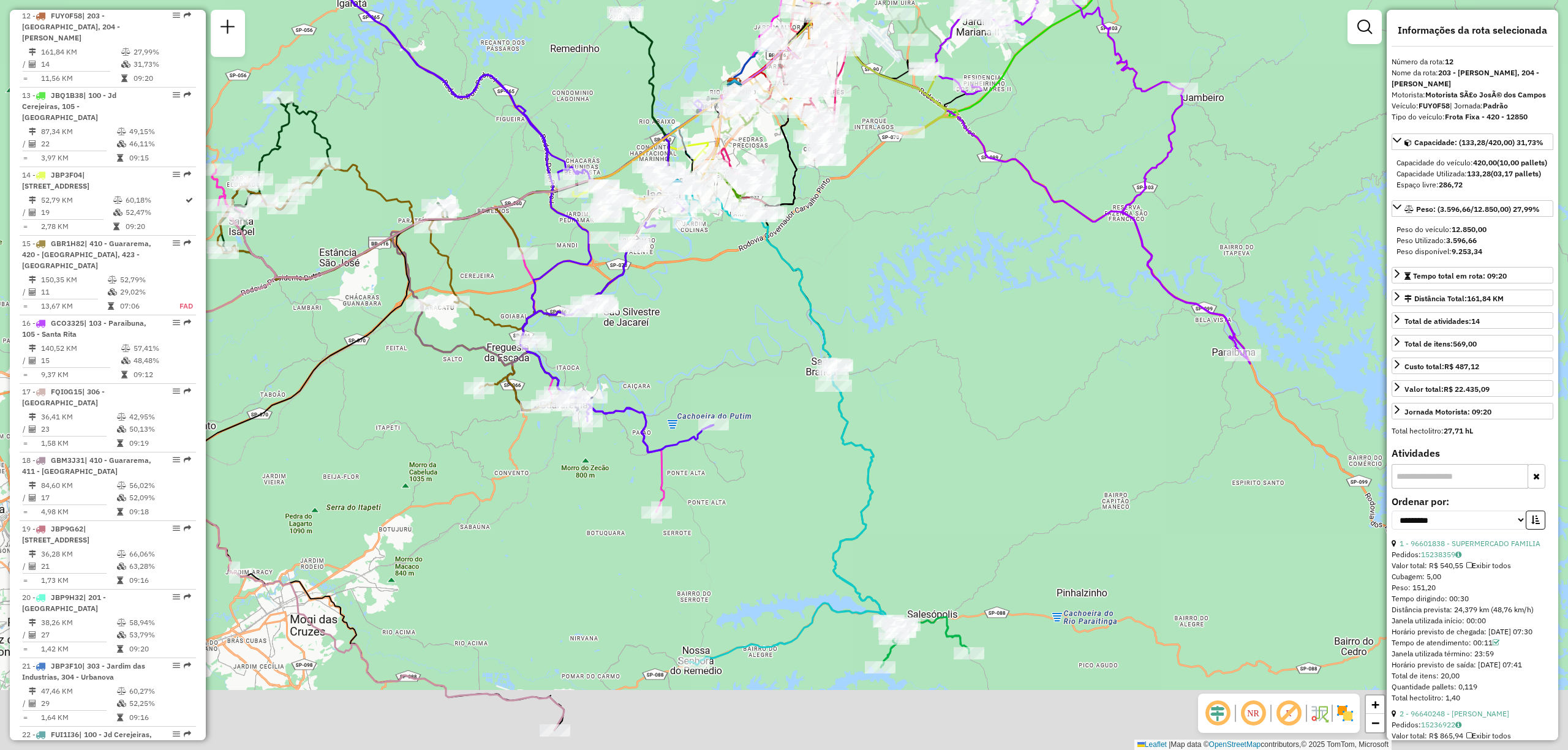
drag, startPoint x: 765, startPoint y: 686, endPoint x: 745, endPoint y: 562, distance: 125.6
click at [745, 562] on div "Janela de atendimento Grade de atendimento Capacidade Transportadoras Veículos …" at bounding box center [784, 375] width 1568 height 750
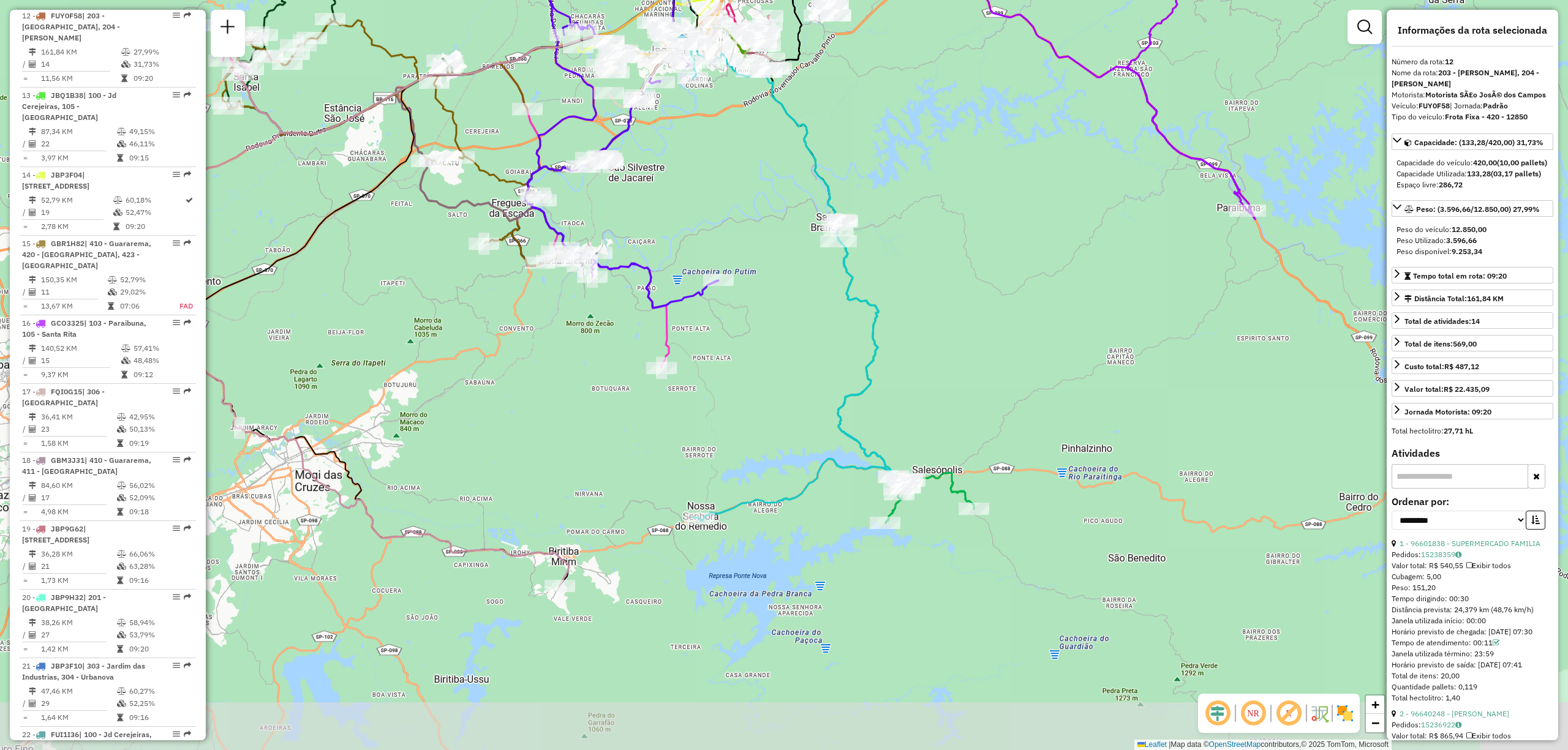
drag, startPoint x: 741, startPoint y: 669, endPoint x: 765, endPoint y: 514, distance: 156.8
click at [765, 514] on div "Janela de atendimento Grade de atendimento Capacidade Transportadoras Veículos …" at bounding box center [784, 375] width 1568 height 750
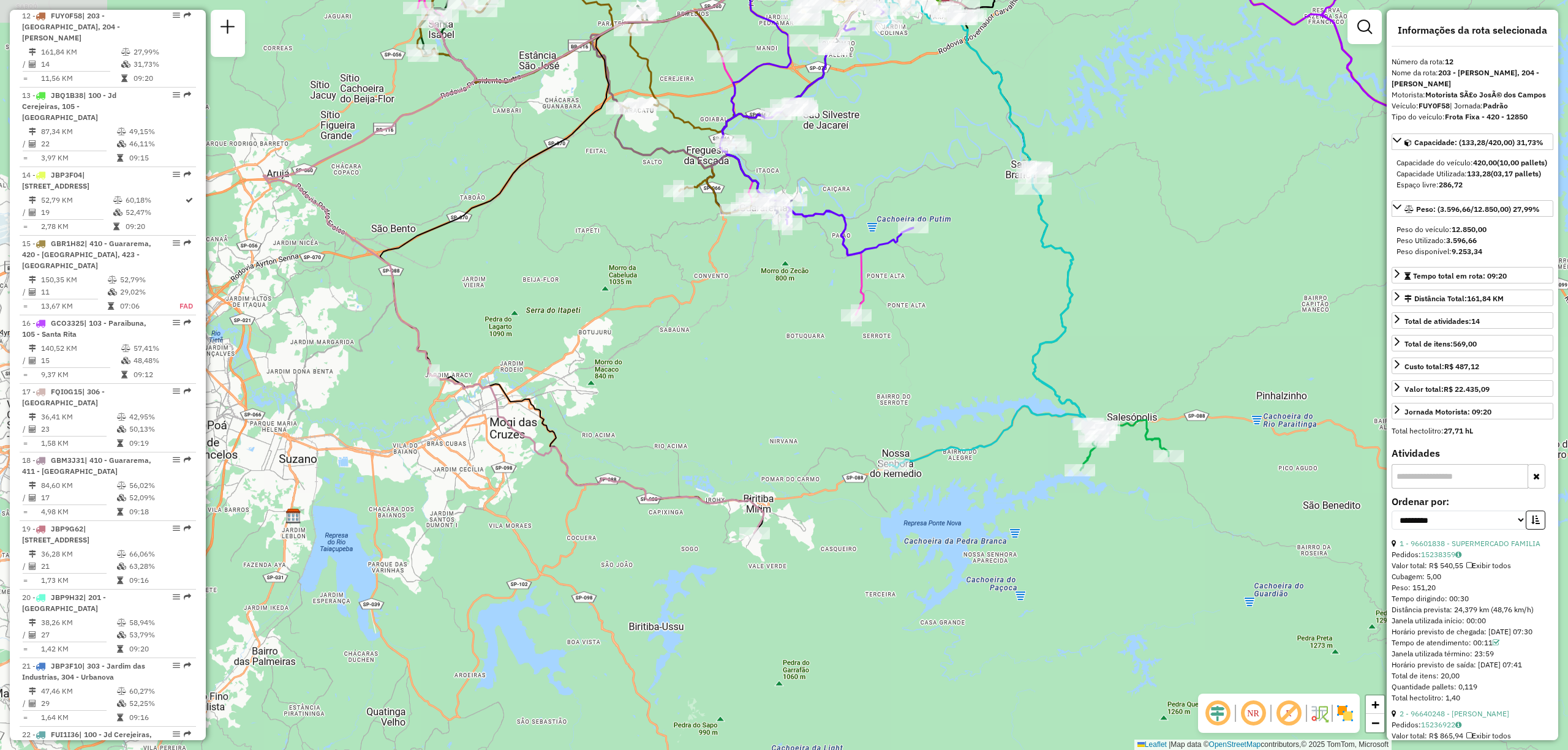
drag, startPoint x: 435, startPoint y: 574, endPoint x: 611, endPoint y: 589, distance: 176.6
click at [611, 589] on div "Janela de atendimento Grade de atendimento Capacidade Transportadoras Veículos …" at bounding box center [784, 375] width 1568 height 750
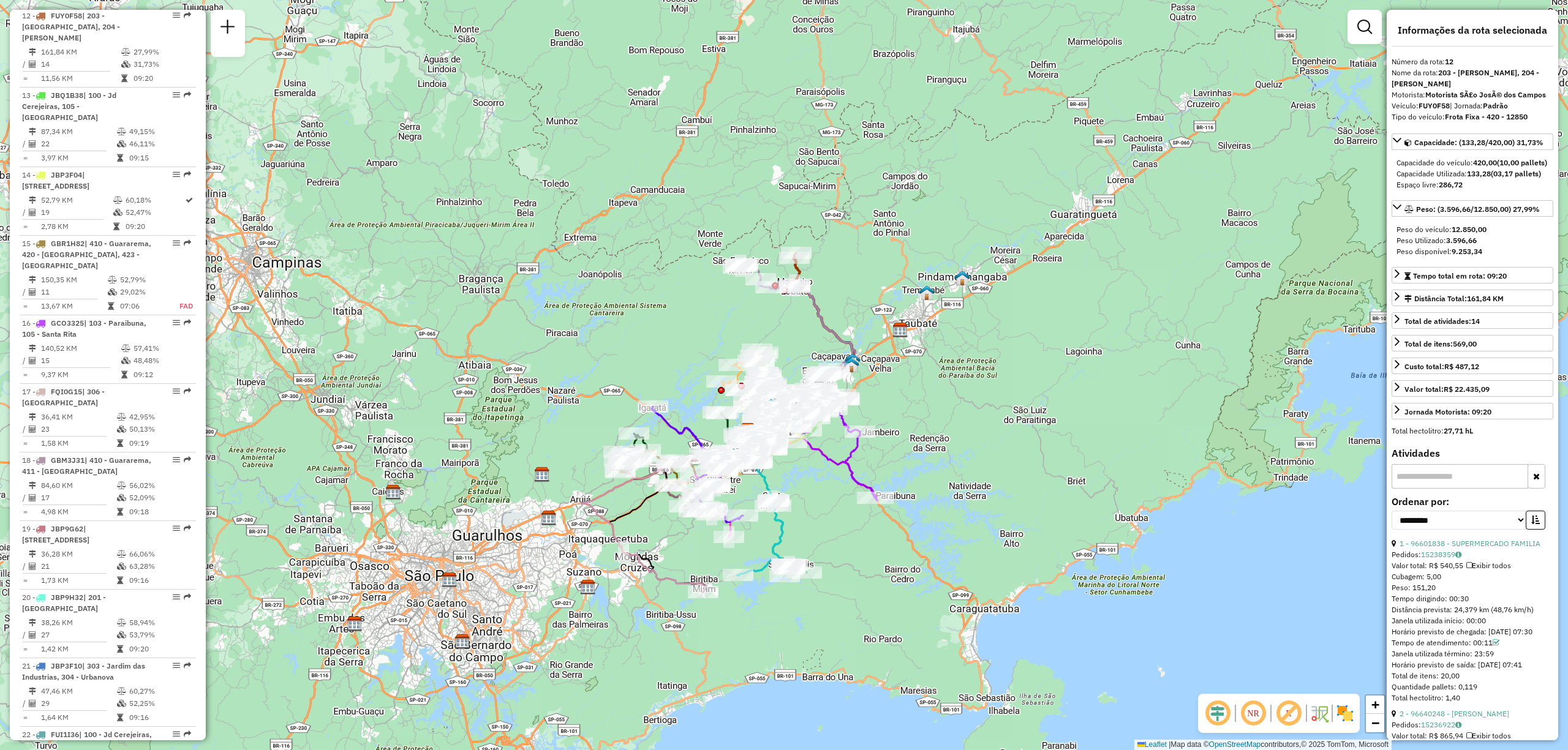
drag, startPoint x: 754, startPoint y: 154, endPoint x: 734, endPoint y: 303, distance: 150.3
click at [734, 303] on div "Janela de atendimento Grade de atendimento Capacidade Transportadoras Veículos …" at bounding box center [784, 375] width 1568 height 750
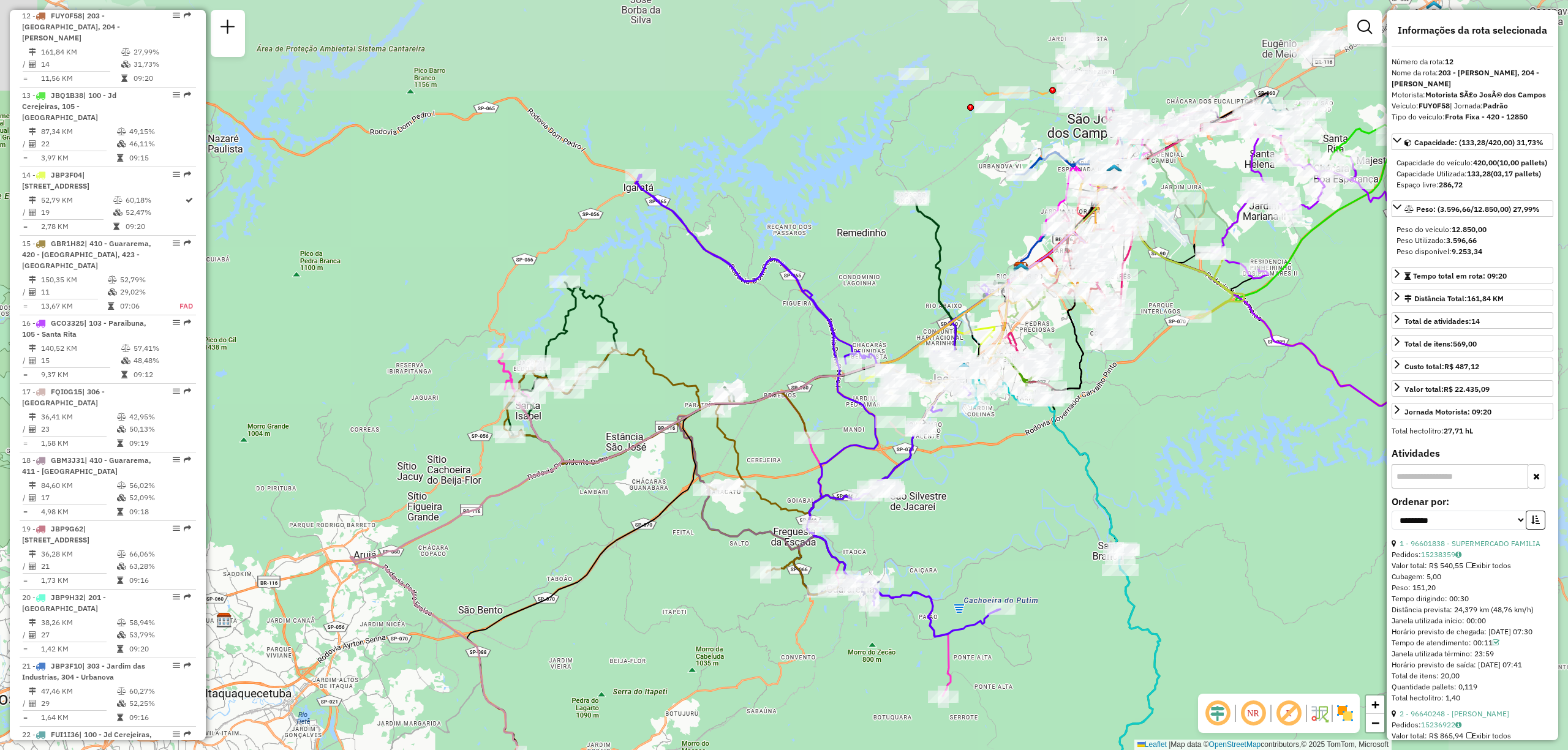
drag, startPoint x: 679, startPoint y: 332, endPoint x: 515, endPoint y: 500, distance: 234.8
click at [515, 500] on div "Janela de atendimento Grade de atendimento Capacidade Transportadoras Veículos …" at bounding box center [784, 375] width 1568 height 750
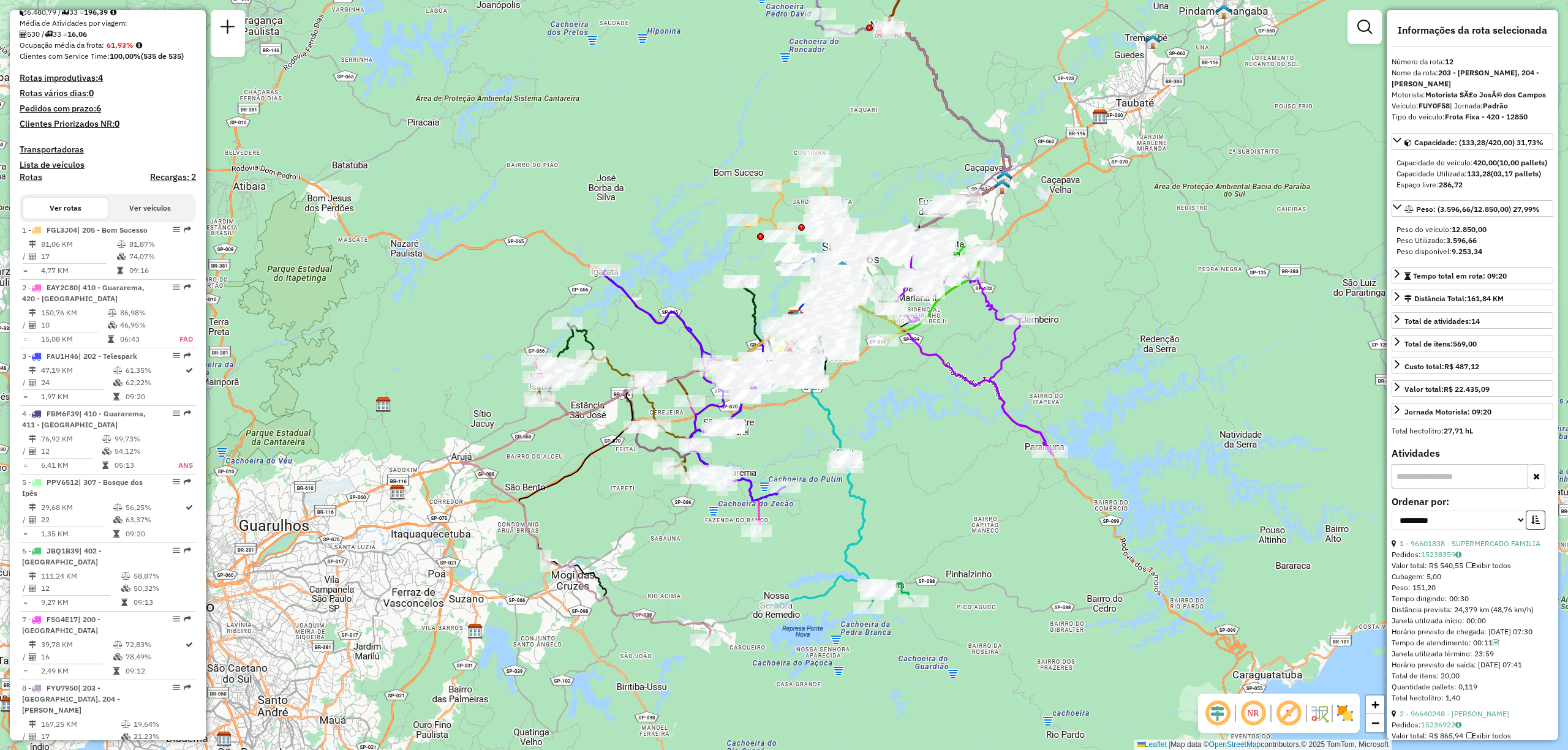
scroll to position [0, 0]
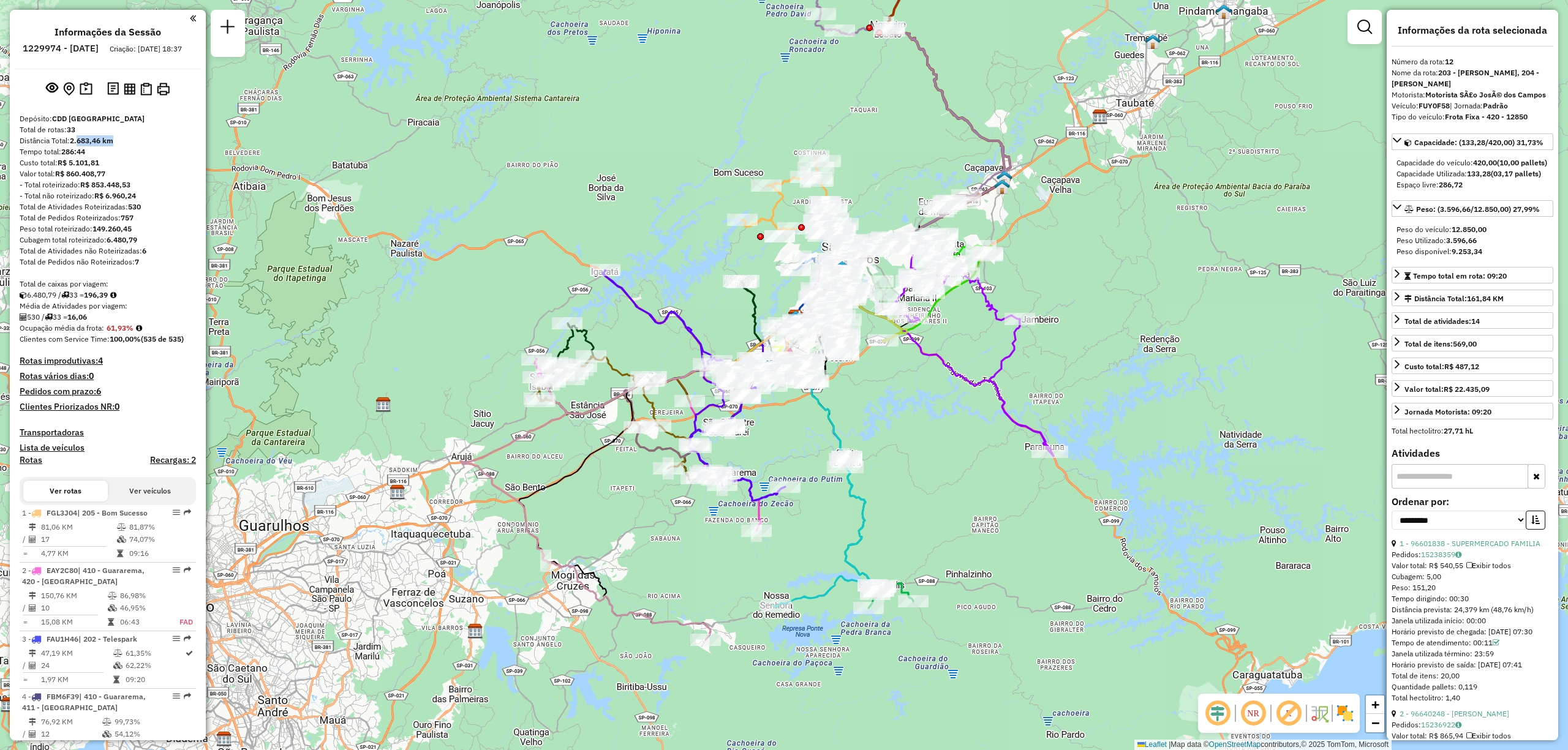
drag, startPoint x: 78, startPoint y: 148, endPoint x: 118, endPoint y: 149, distance: 40.0
click at [118, 147] on div "Distância Total: 2.683,46 km" at bounding box center [108, 141] width 176 height 11
click at [111, 169] on div "Custo total: R$ 5.101,81" at bounding box center [108, 163] width 176 height 11
drag, startPoint x: 70, startPoint y: 149, endPoint x: 141, endPoint y: 152, distance: 71.1
click at [141, 147] on div "Distância Total: 2.683,46 km" at bounding box center [108, 141] width 176 height 11
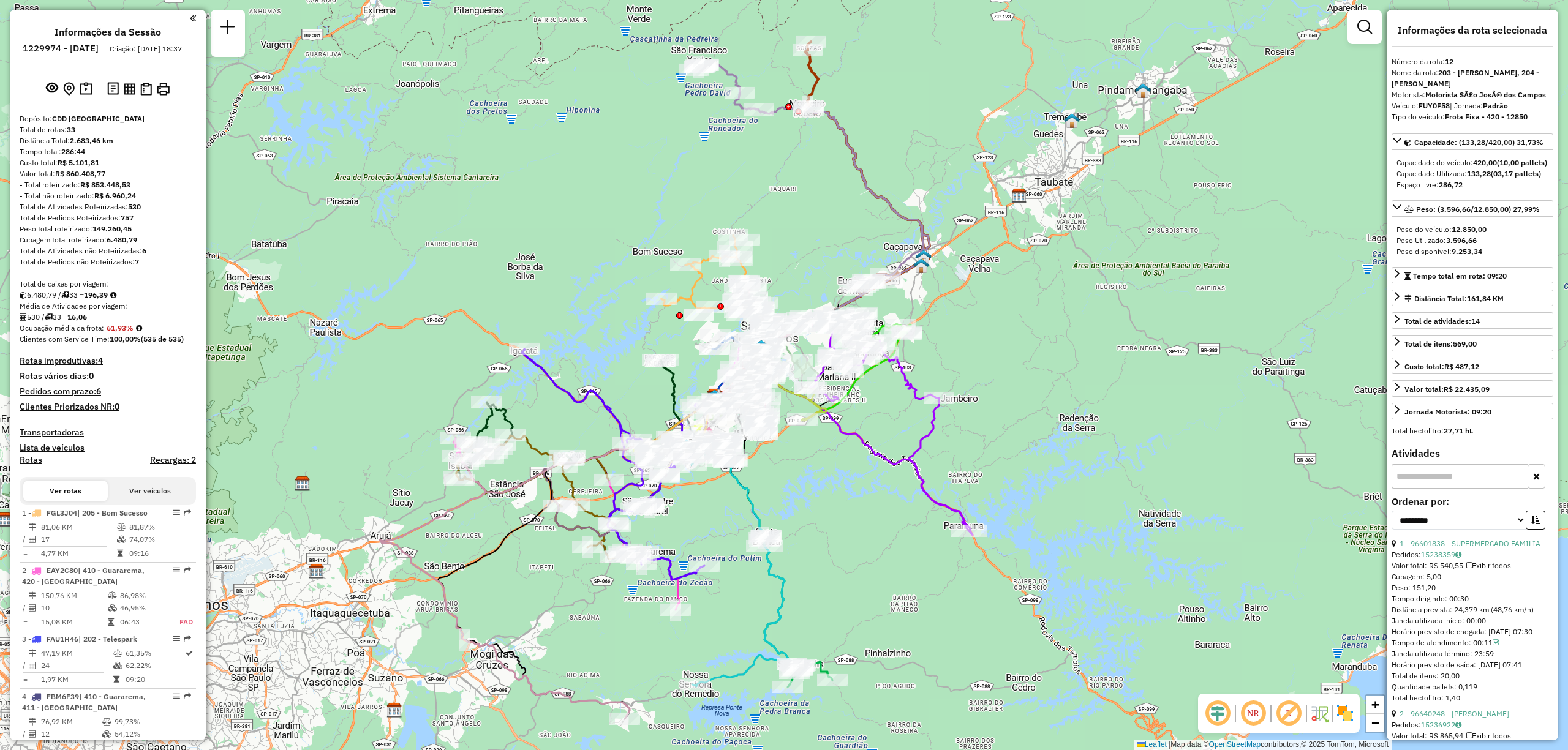
drag, startPoint x: 890, startPoint y: 113, endPoint x: 809, endPoint y: 192, distance: 113.1
click at [809, 192] on div "Janela de atendimento Grade de atendimento Capacidade Transportadoras Veículos …" at bounding box center [784, 375] width 1568 height 750
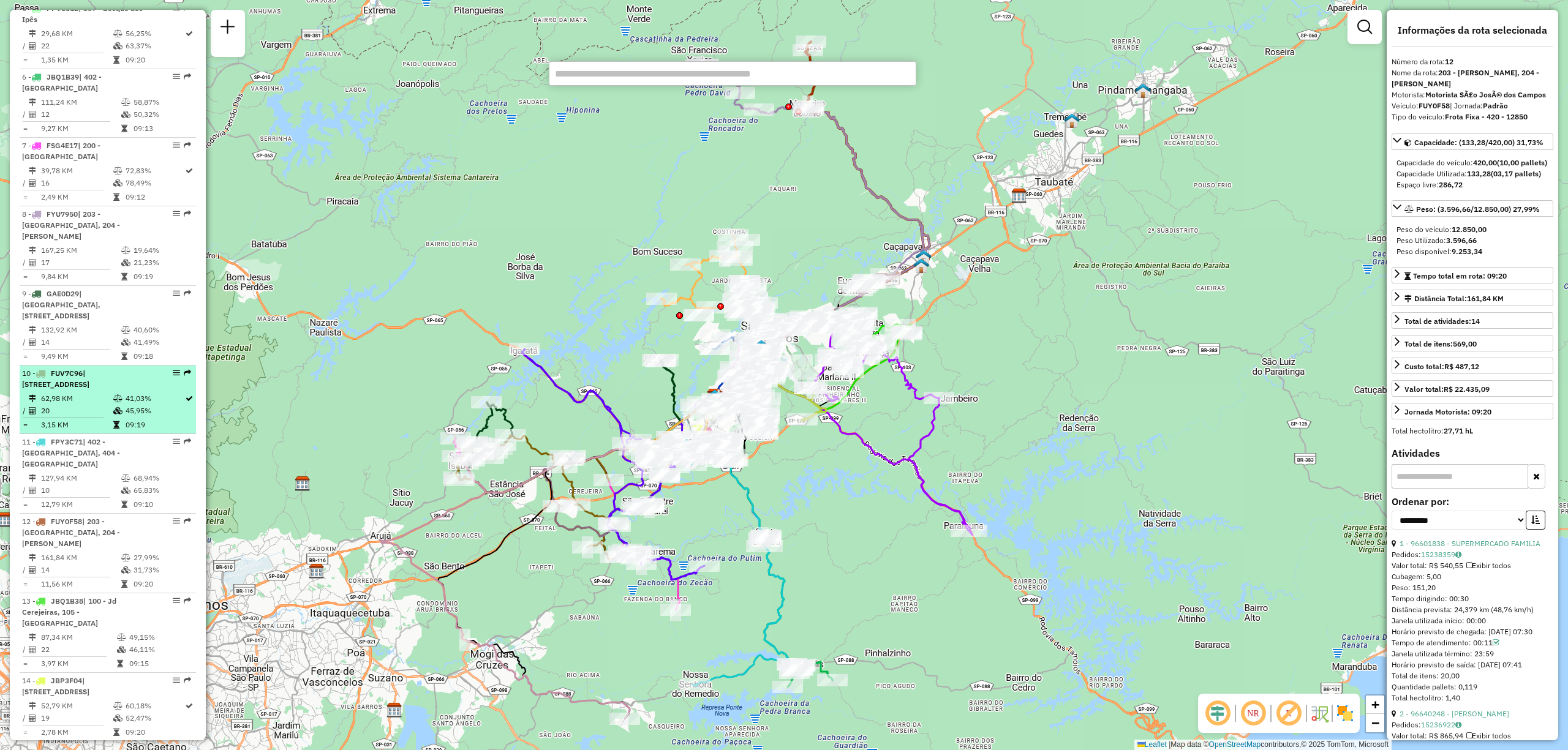
click at [92, 390] on div "10 - FUV7C96 | 100 - Jd Cerejeiras, 102 - [STREET_ADDRESS]" at bounding box center [86, 379] width 130 height 22
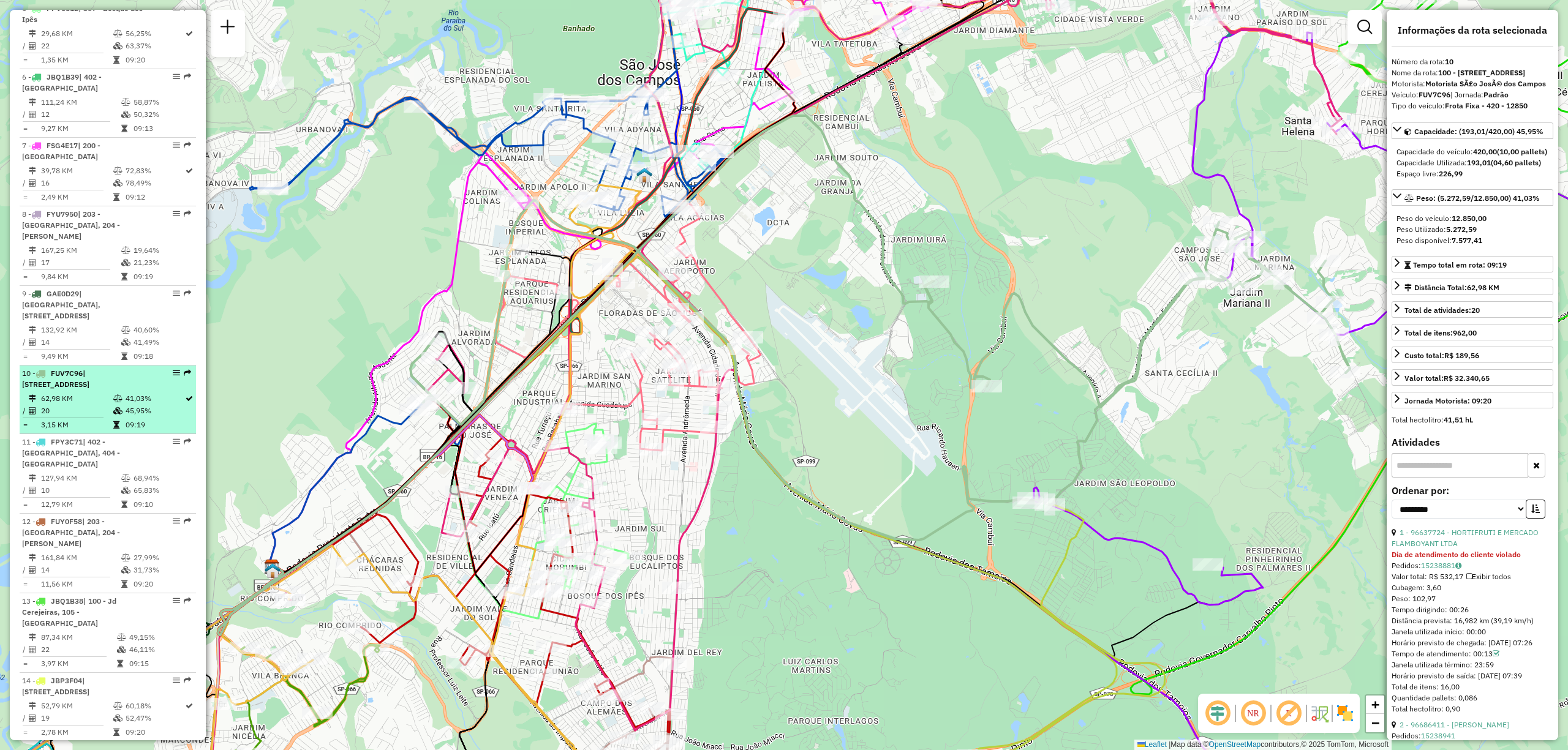
click at [64, 390] on div "10 - FUV7C96 | 100 - Jd Cerejeiras, 102 - [STREET_ADDRESS]" at bounding box center [86, 379] width 130 height 22
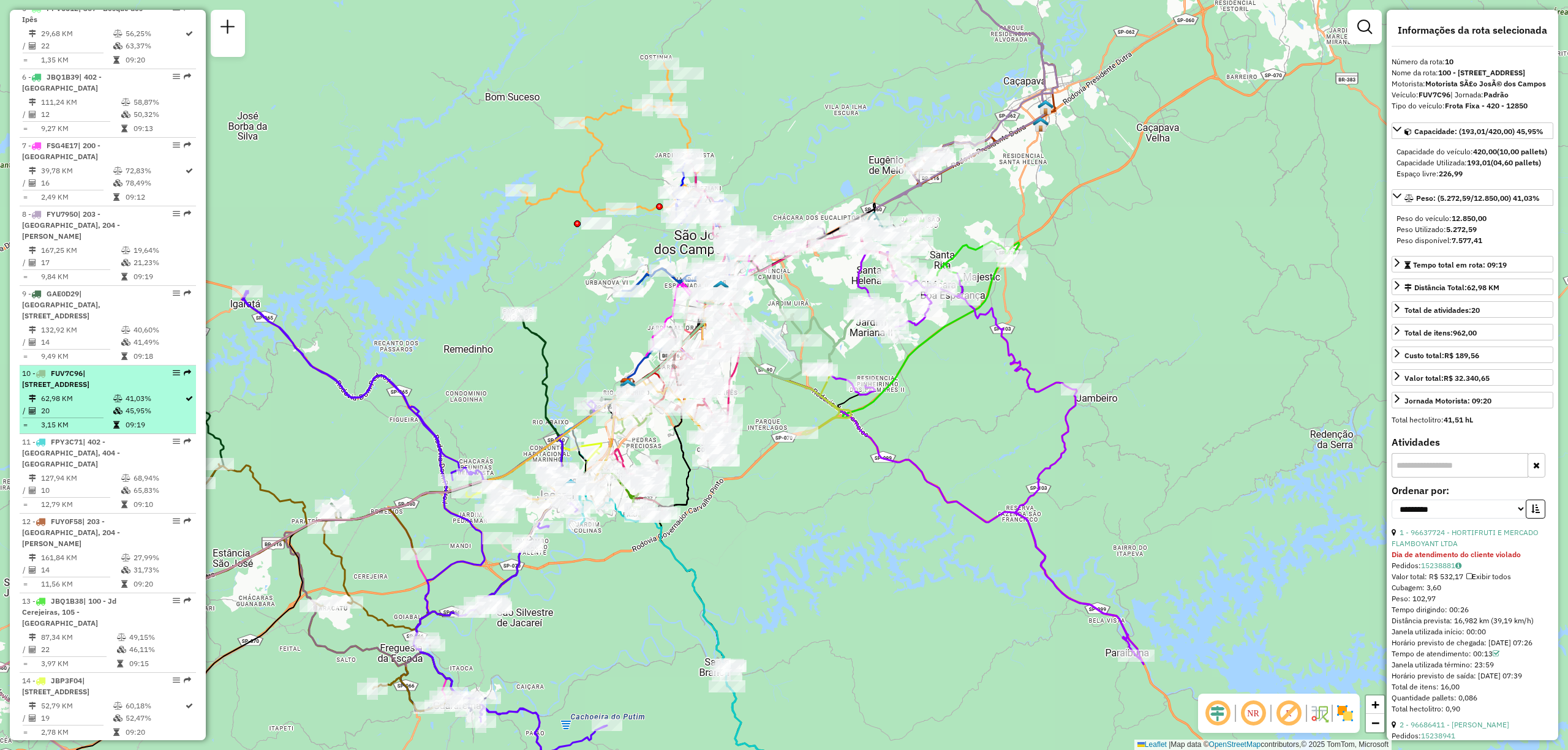
click at [82, 417] on td "20" at bounding box center [76, 411] width 72 height 12
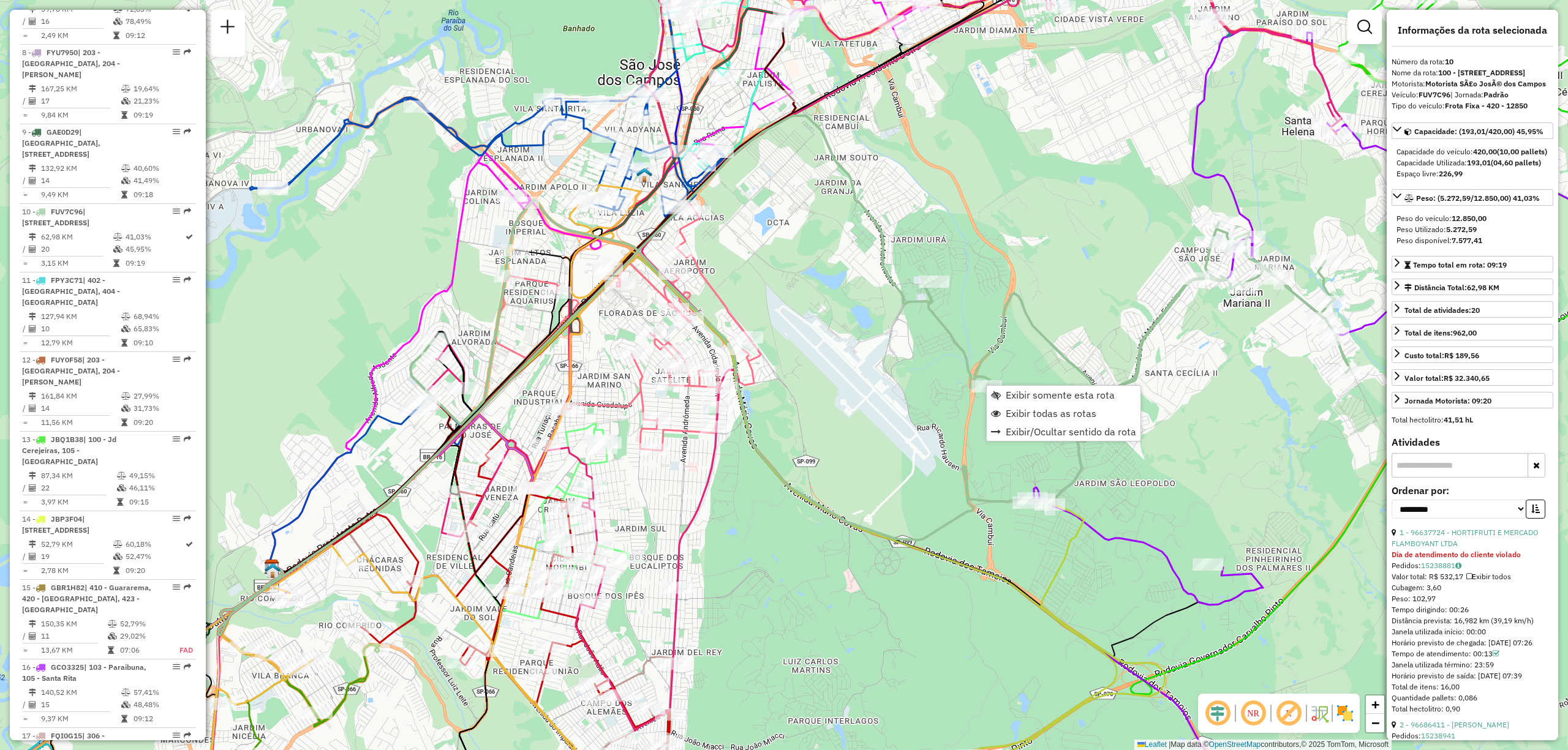
scroll to position [1114, 0]
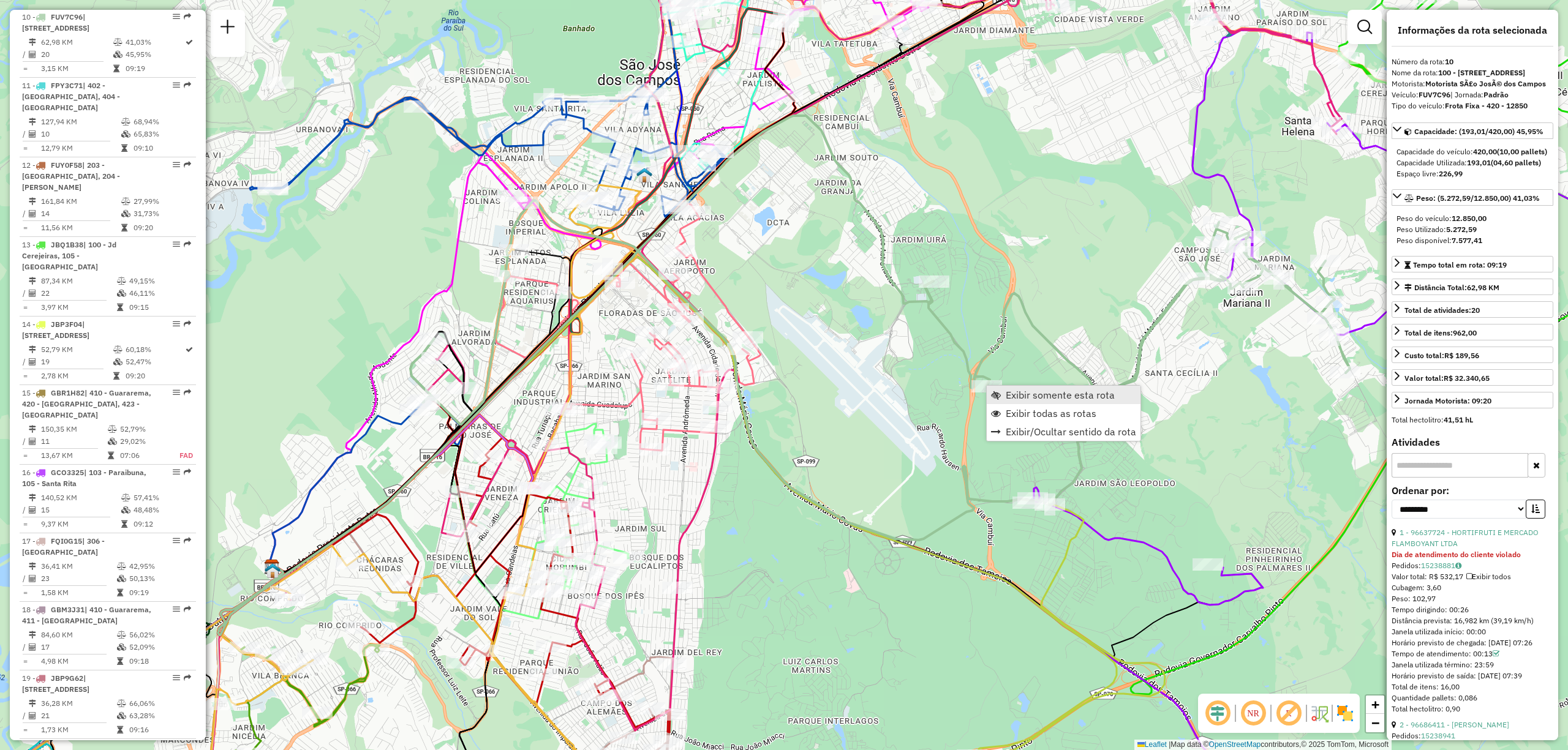
click at [1007, 400] on span "Exibir somente esta rota" at bounding box center [1060, 395] width 109 height 10
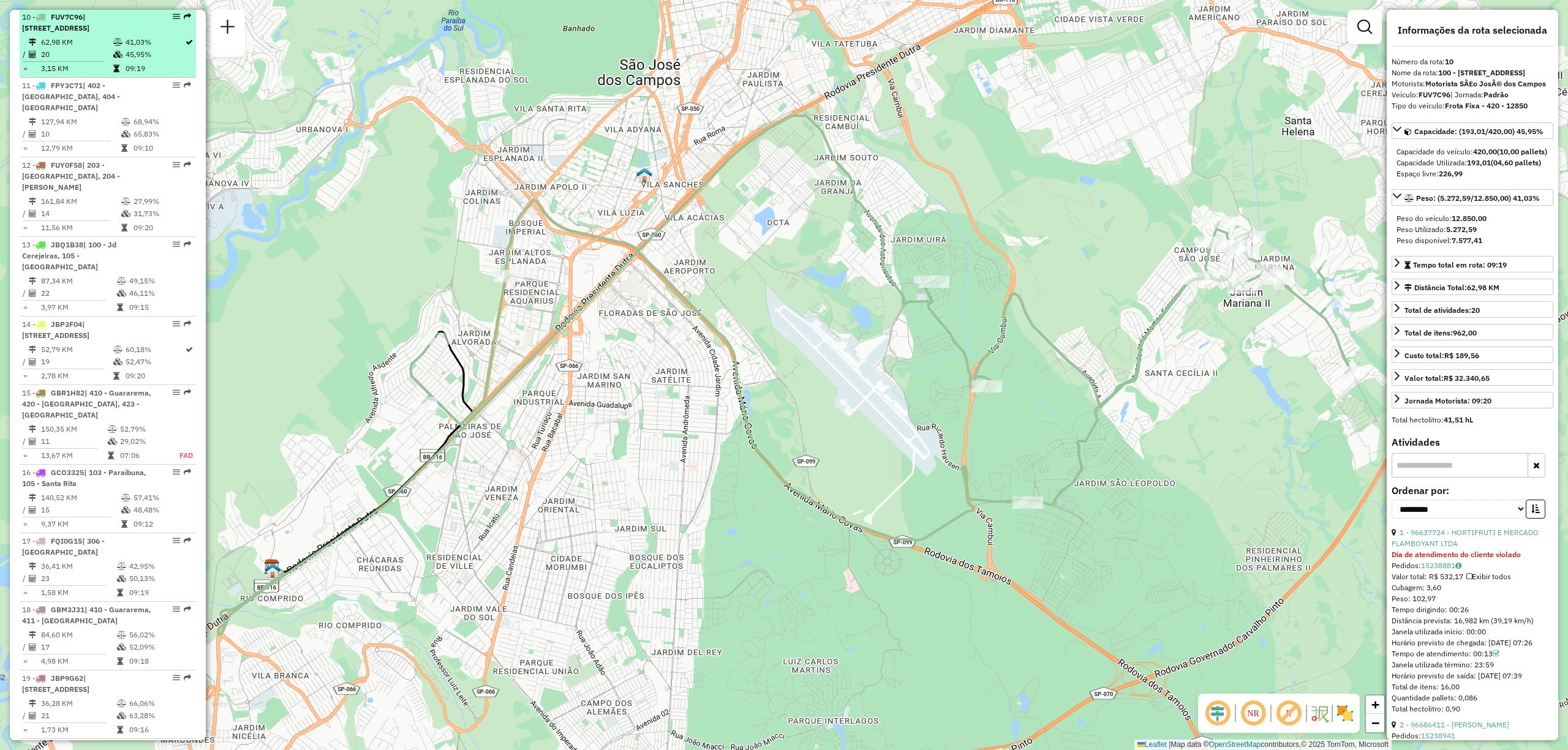
click at [94, 33] on div "10 - FUV7C96 | 100 - Jd Cerejeiras, 102 - [STREET_ADDRESS]" at bounding box center [86, 23] width 130 height 22
click at [85, 48] on td "62,98 KM" at bounding box center [76, 42] width 72 height 12
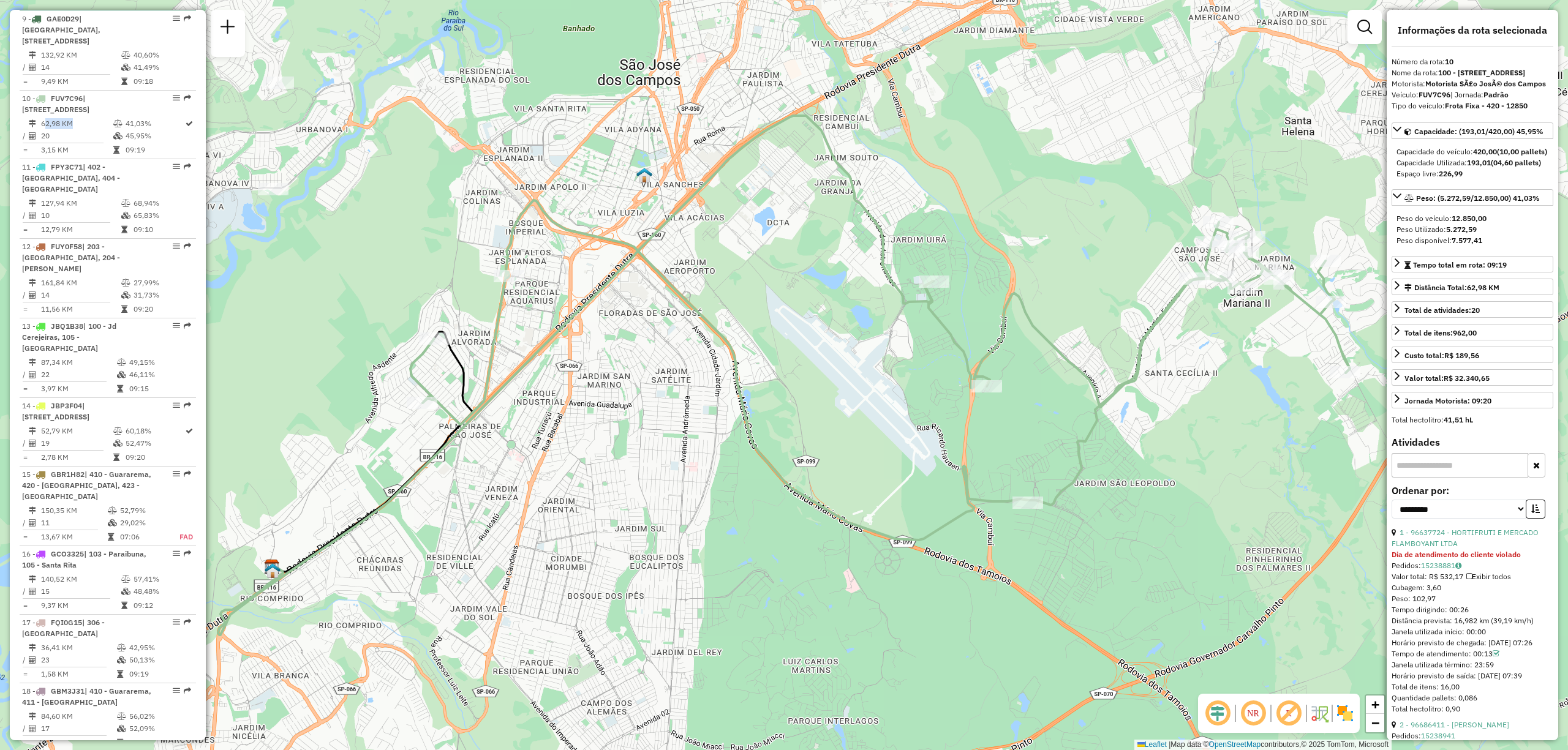
scroll to position [950, 0]
